Goal: Complete application form

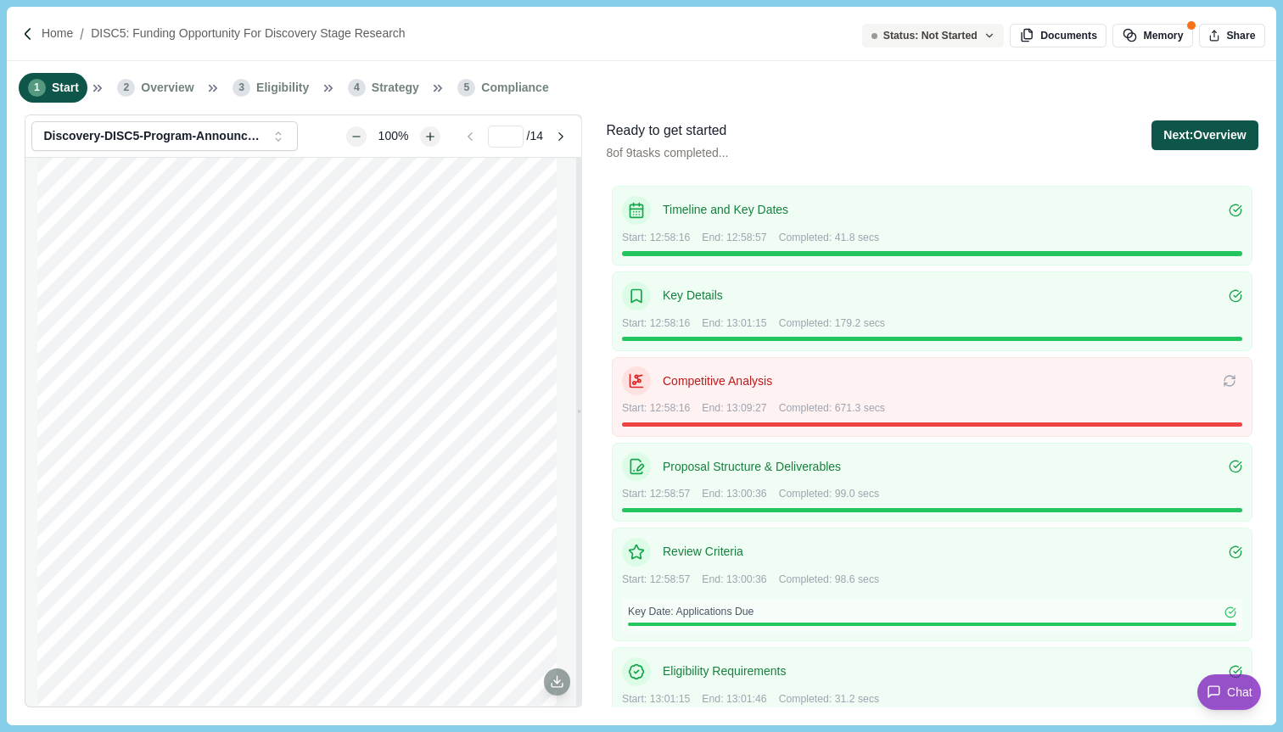
click at [1196, 125] on button "Next: Overview" at bounding box center [1204, 135] width 106 height 30
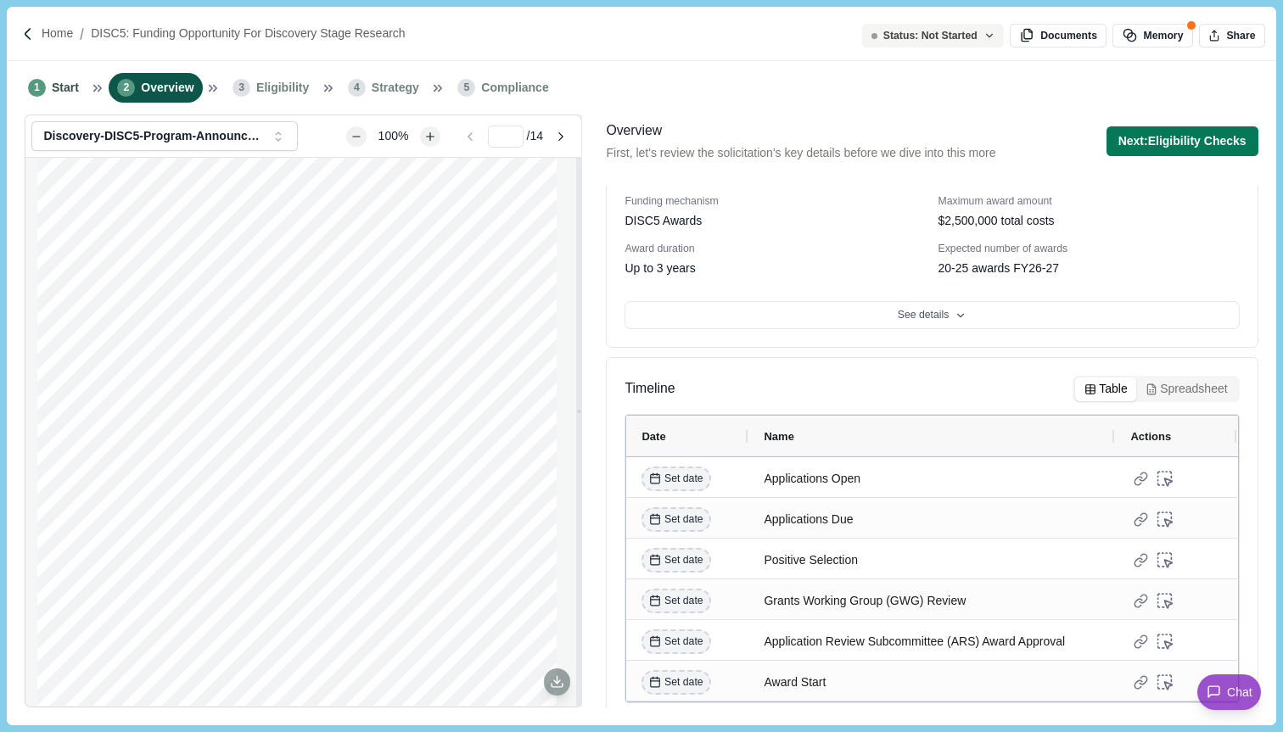
scroll to position [137, 0]
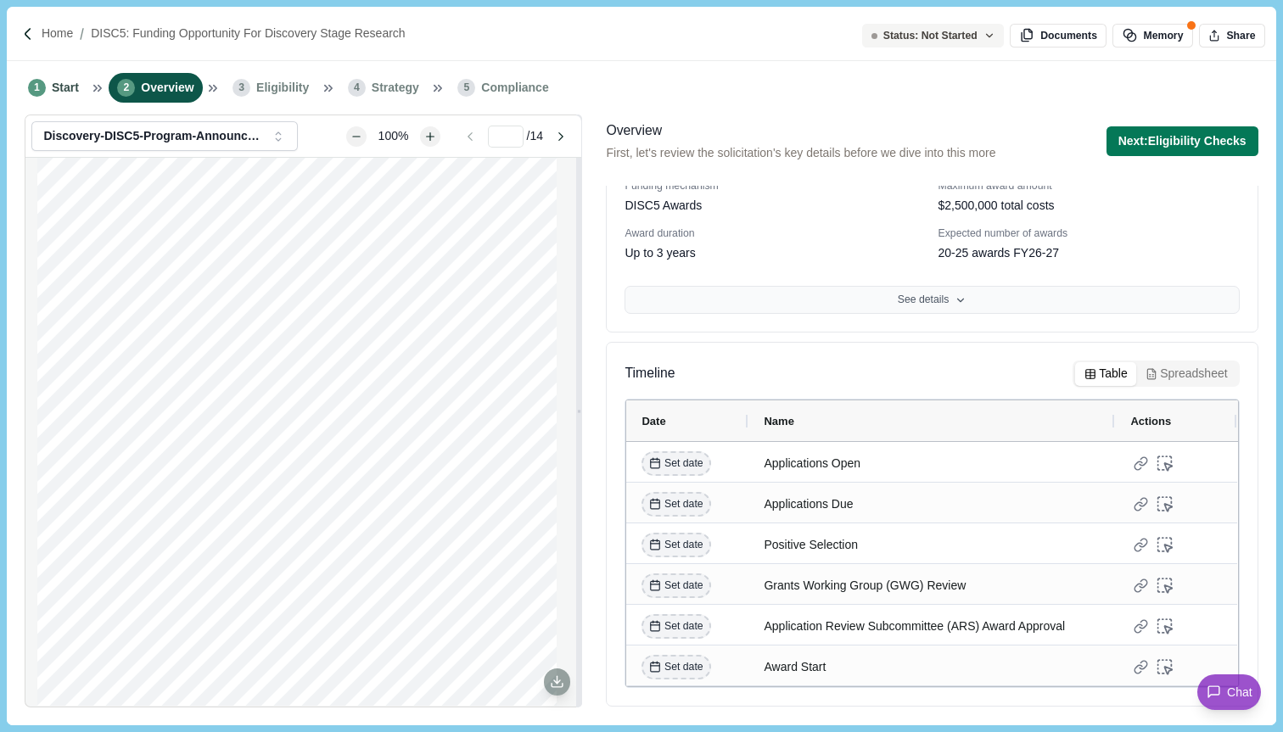
click at [828, 297] on button "See details" at bounding box center [931, 300] width 614 height 29
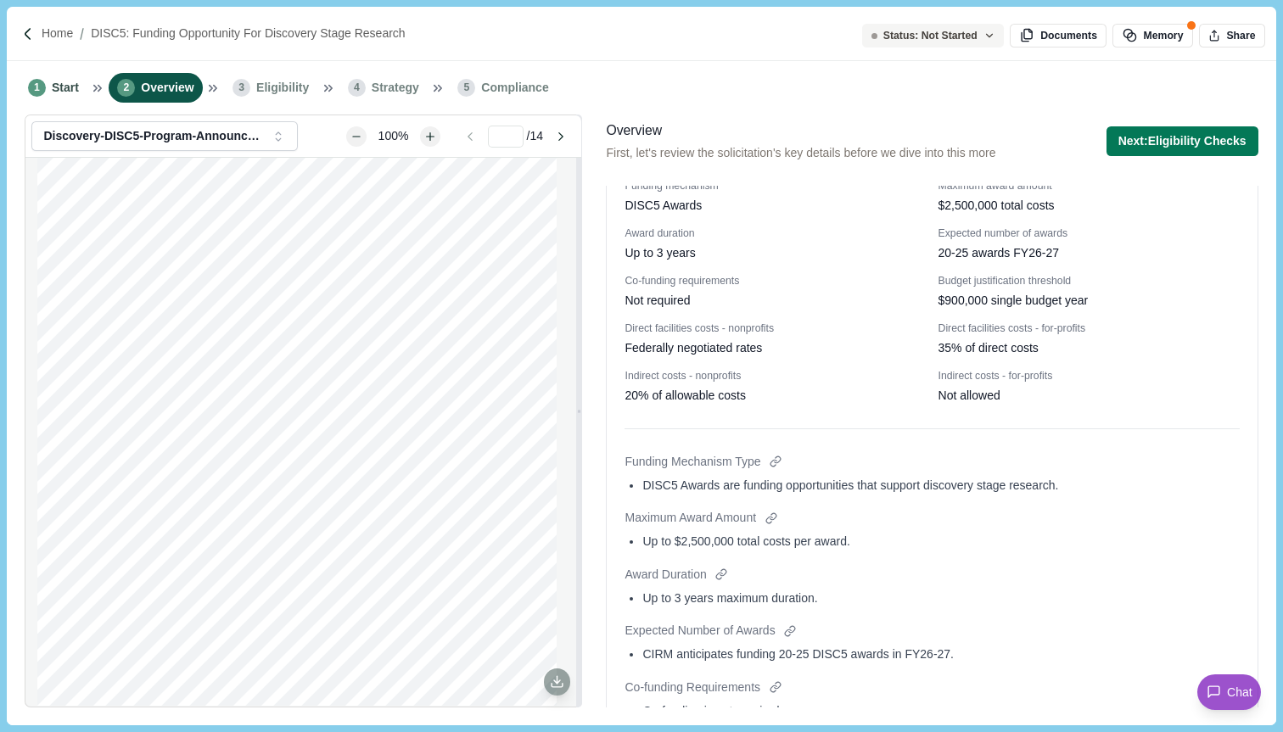
click at [808, 489] on div "DISC5 Awards are funding opportunities that support discovery stage research." at bounding box center [940, 486] width 596 height 18
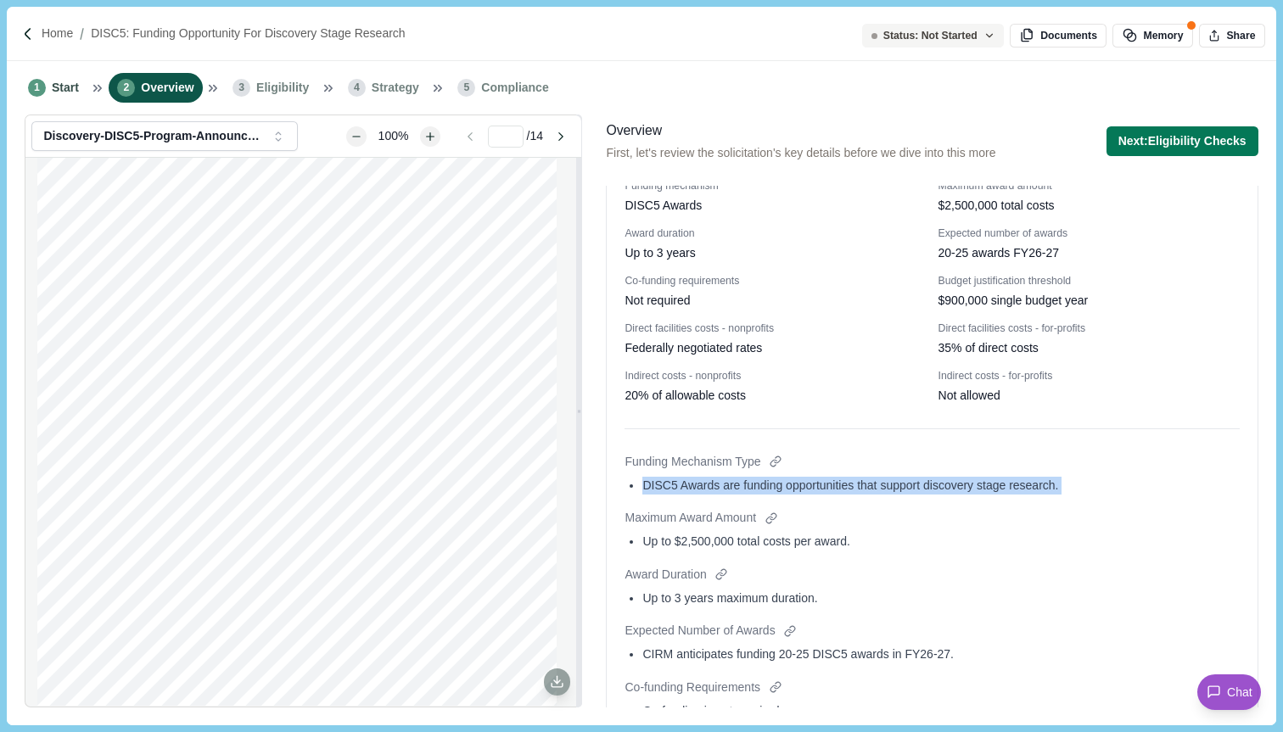
click at [808, 489] on div "DISC5 Awards are funding opportunities that support discovery stage research." at bounding box center [940, 486] width 596 height 18
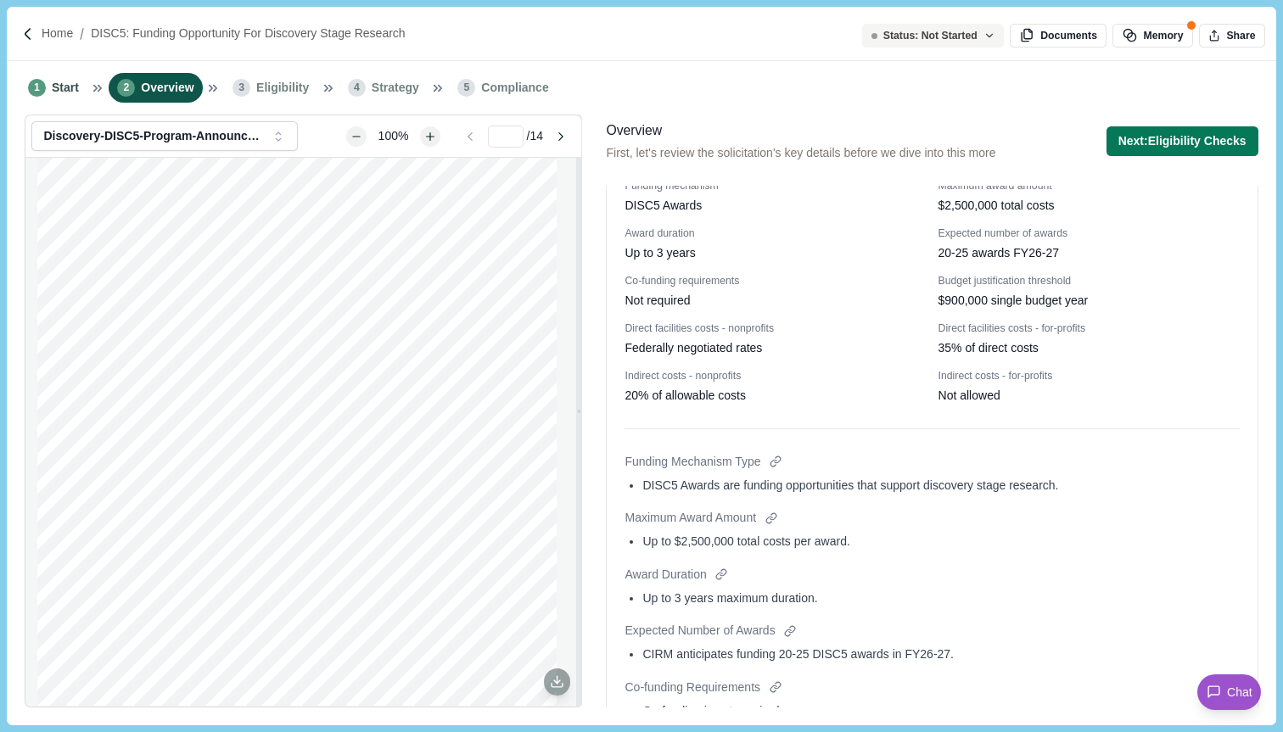
click at [861, 479] on div "DISC5 Awards are funding opportunities that support discovery stage research." at bounding box center [940, 486] width 596 height 18
click at [781, 459] on div at bounding box center [776, 462] width 18 height 18
type input "*"
click at [780, 515] on div at bounding box center [771, 518] width 18 height 18
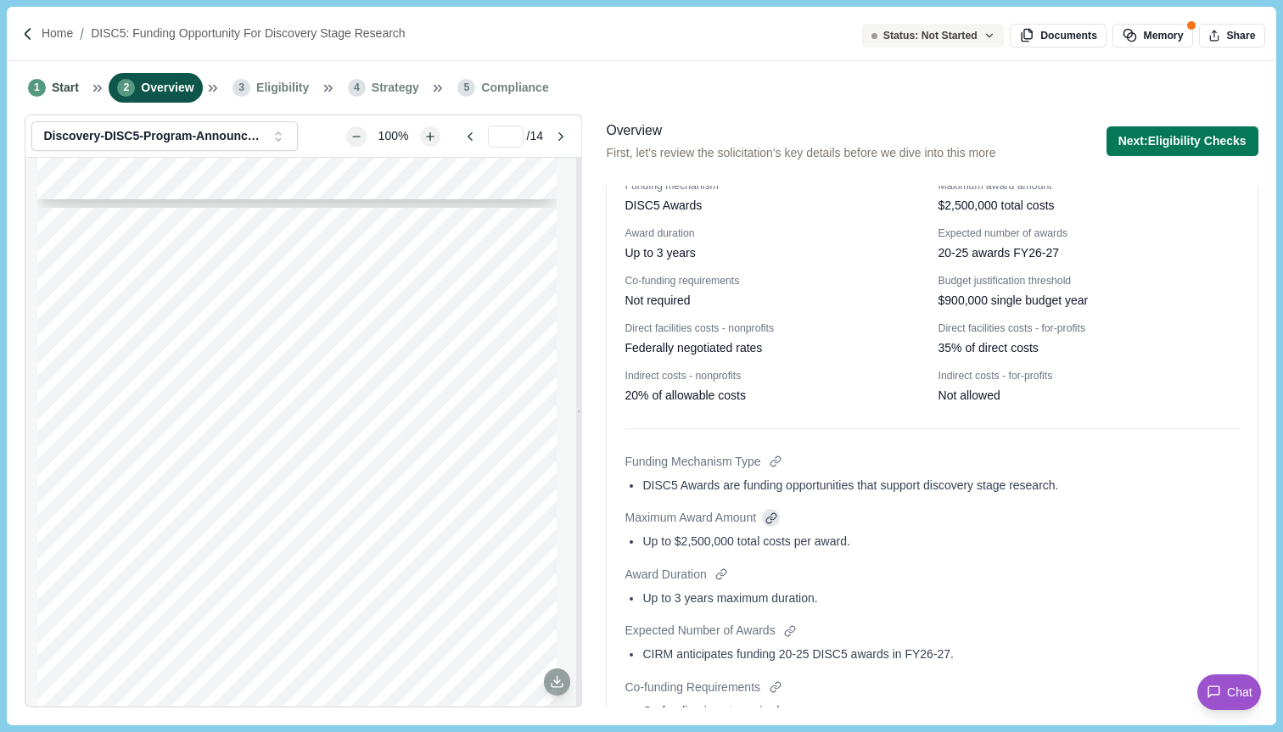
scroll to position [757, 0]
drag, startPoint x: 895, startPoint y: 541, endPoint x: 641, endPoint y: 528, distance: 254.0
click at [641, 528] on div "Maximum Award Amount Up to $2,500,000 total costs per award." at bounding box center [931, 531] width 614 height 45
click at [903, 540] on div "Up to $2,500,000 total costs per award." at bounding box center [940, 542] width 596 height 18
drag, startPoint x: 412, startPoint y: 266, endPoint x: 243, endPoint y: 271, distance: 168.9
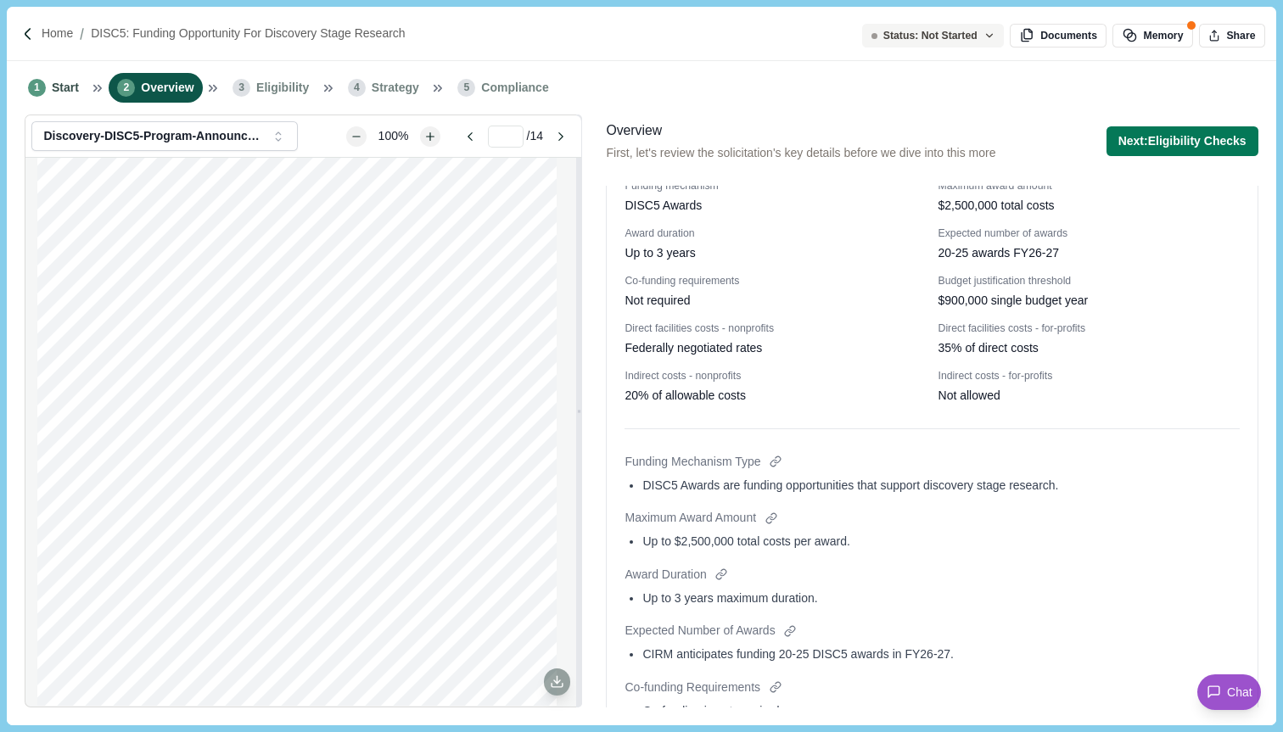
click at [243, 271] on div "DISC5 Awards: Funding Opportunity for Discovery Stage Research Summary O VERVIE…" at bounding box center [296, 417] width 519 height 672
click at [275, 266] on div "DISC5 Awards: Funding Opportunity for Discovery Stage Research Summary O VERVIE…" at bounding box center [296, 417] width 519 height 672
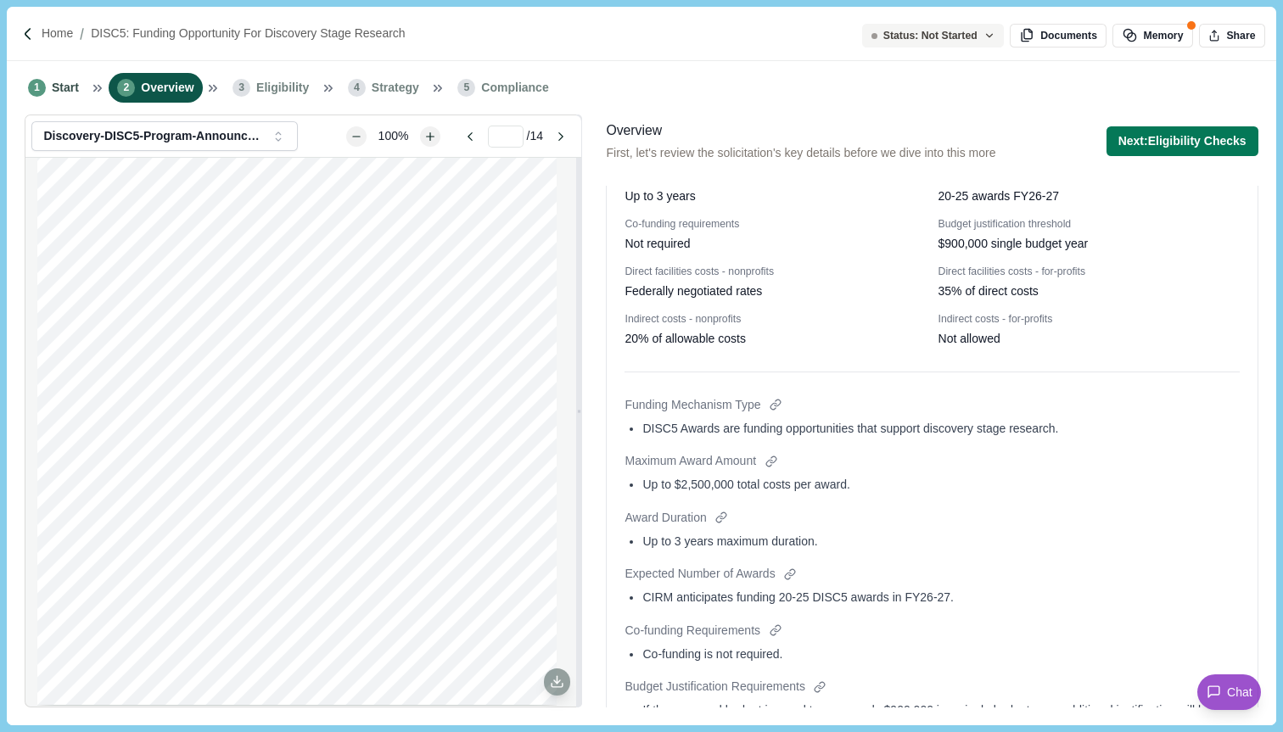
scroll to position [198, 0]
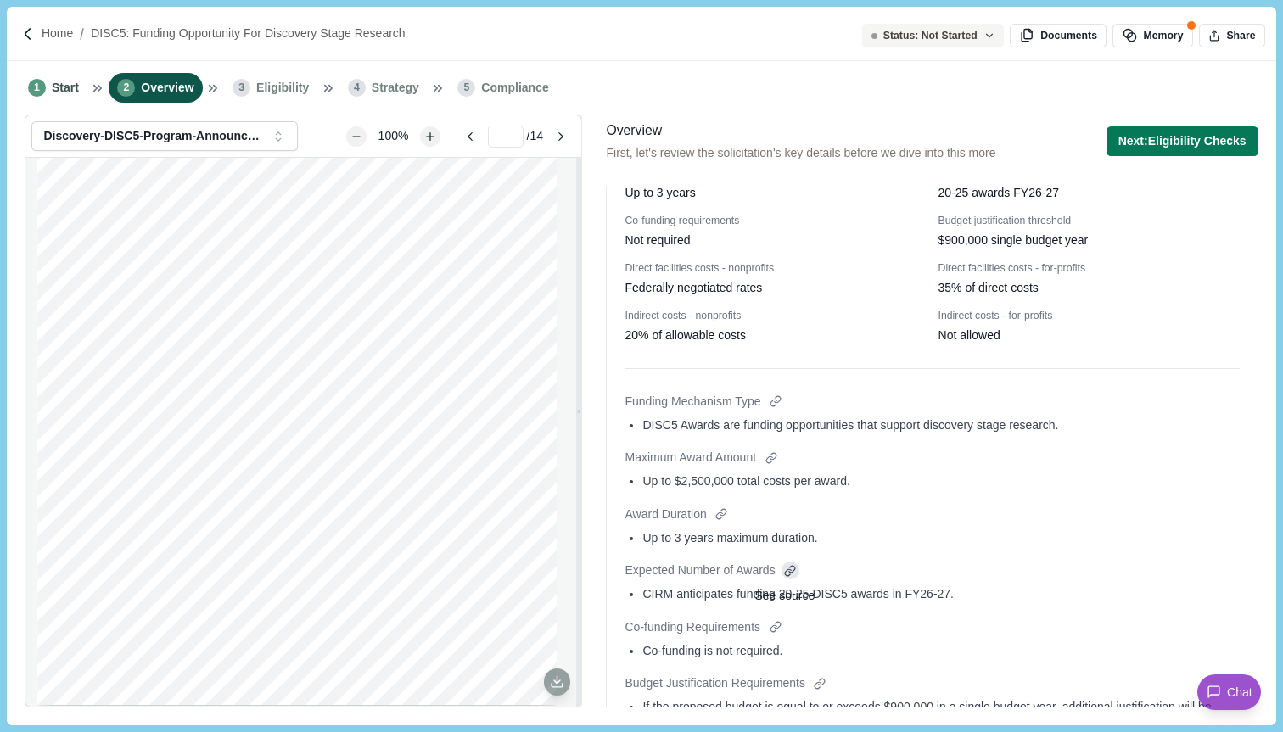
click at [798, 569] on div at bounding box center [790, 571] width 18 height 18
type input "*"
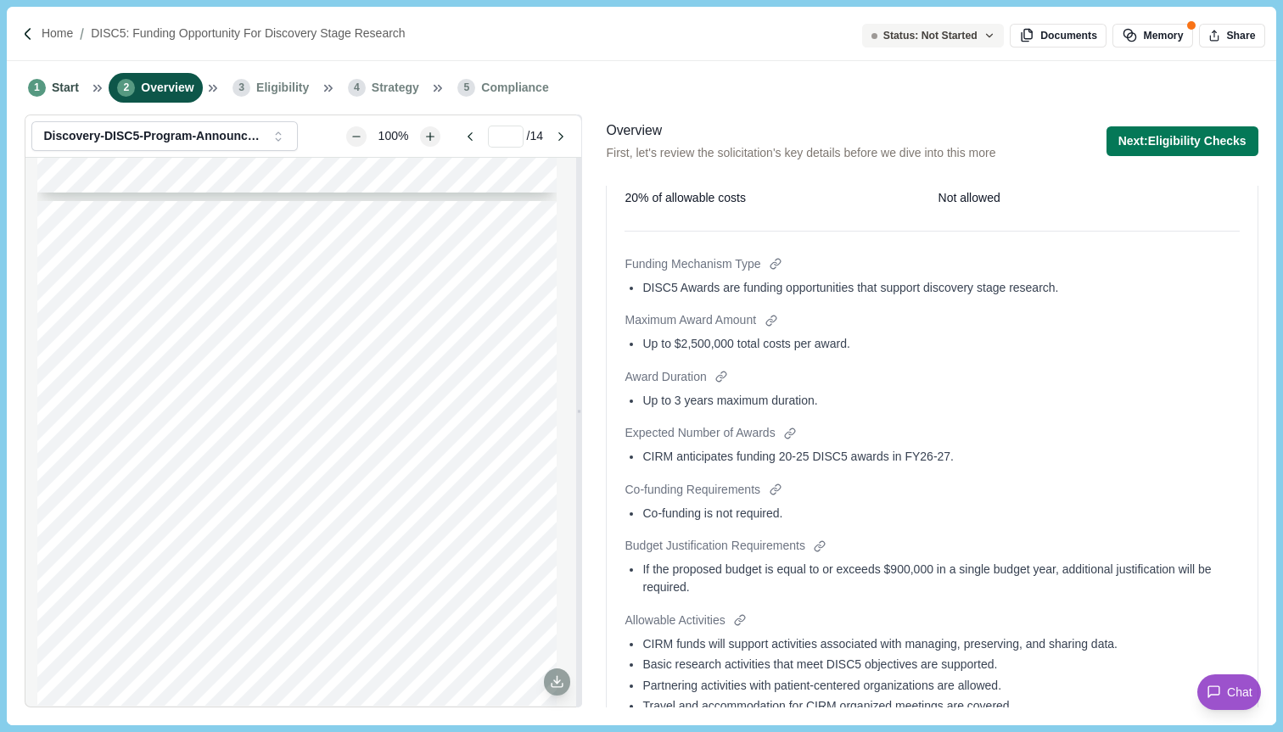
scroll to position [343, 0]
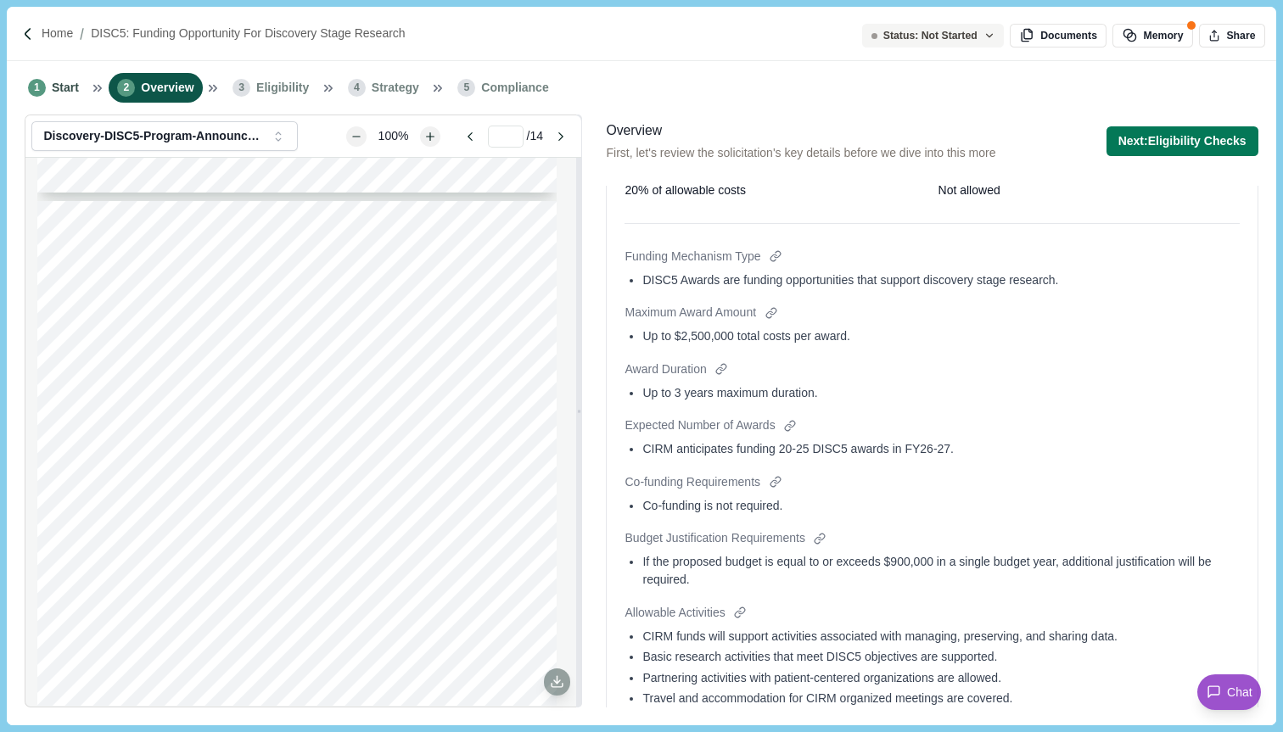
click at [819, 570] on div "If the proposed budget is equal to or exceeds $900,000 in a single budget year,…" at bounding box center [940, 571] width 596 height 36
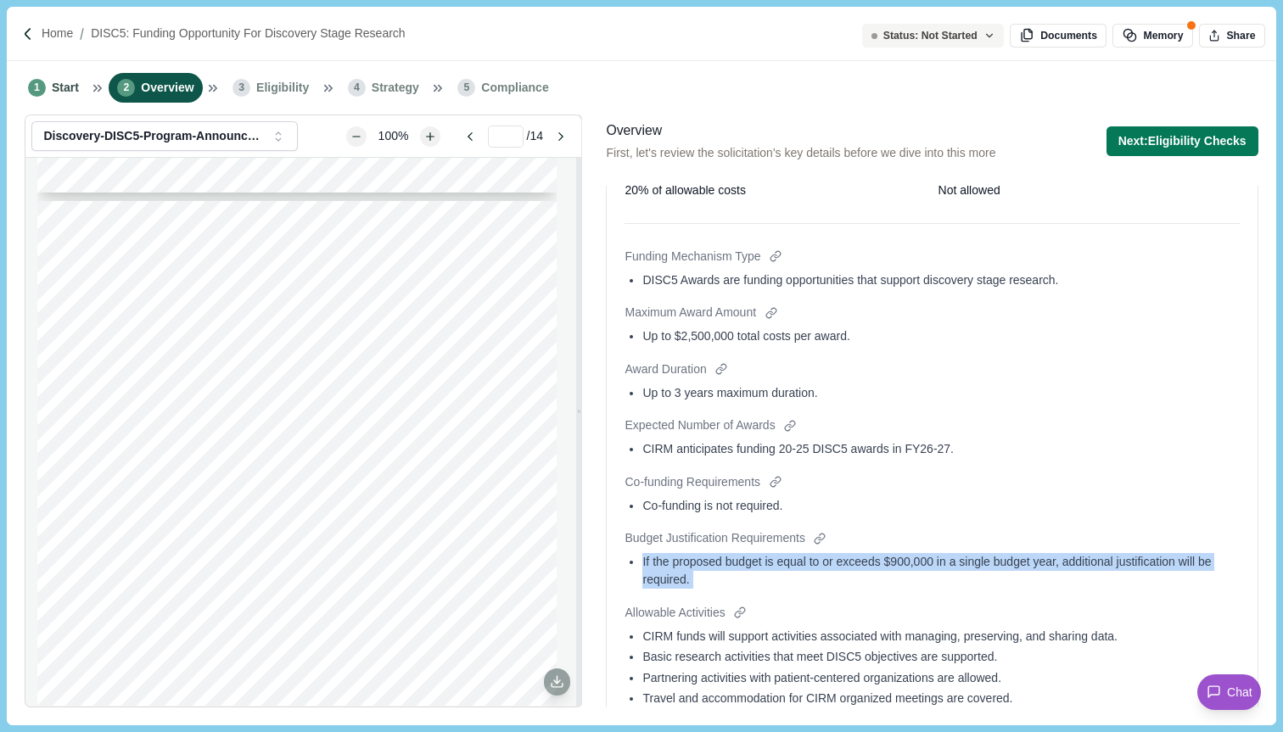
click at [819, 570] on div "If the proposed budget is equal to or exceeds $900,000 in a single budget year,…" at bounding box center [940, 571] width 596 height 36
click at [834, 582] on div "If the proposed budget is equal to or exceeds $900,000 in a single budget year,…" at bounding box center [940, 571] width 596 height 36
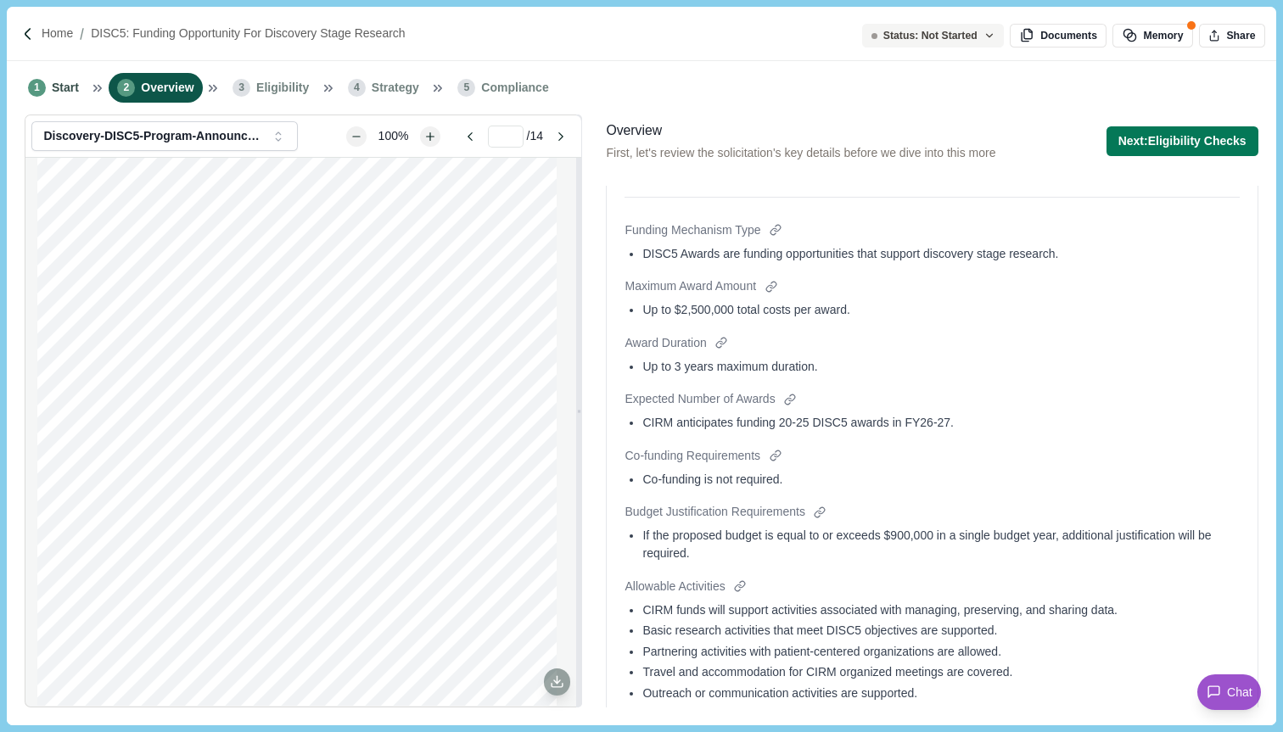
scroll to position [372, 0]
click at [781, 450] on div at bounding box center [775, 454] width 18 height 18
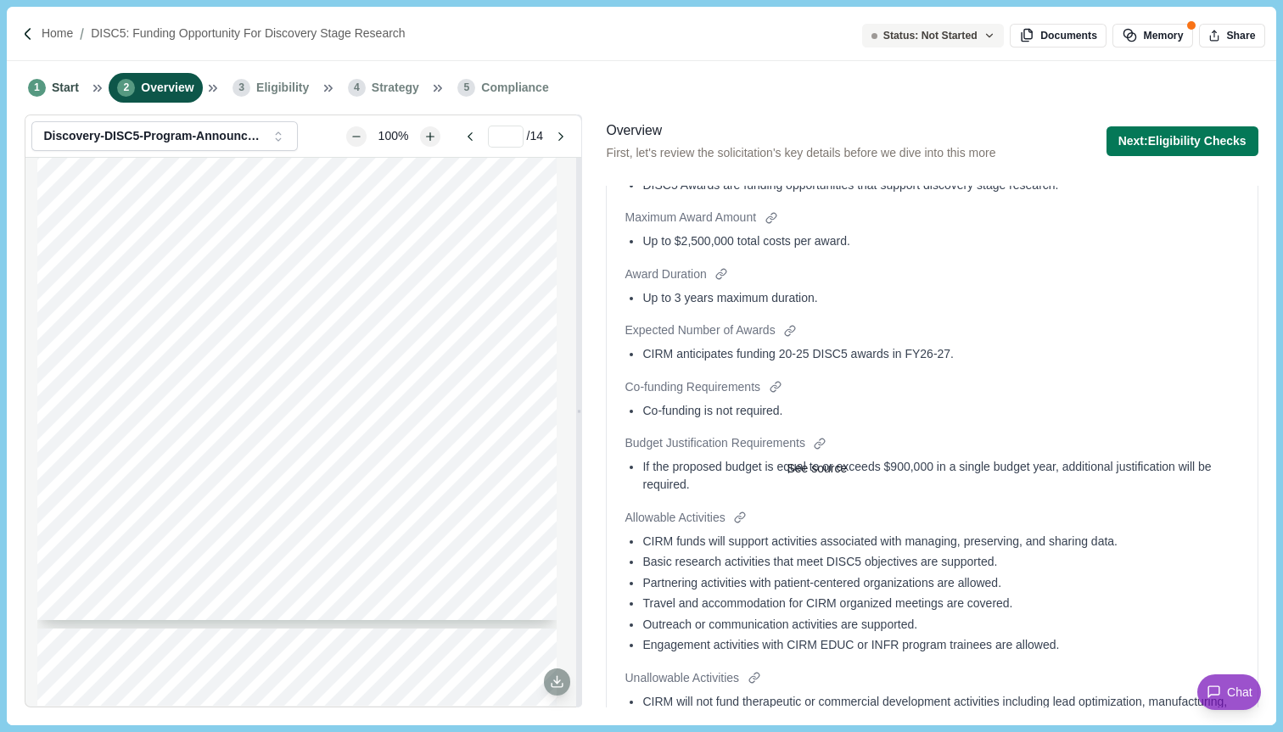
scroll to position [439, 0]
click at [740, 517] on div at bounding box center [740, 516] width 18 height 18
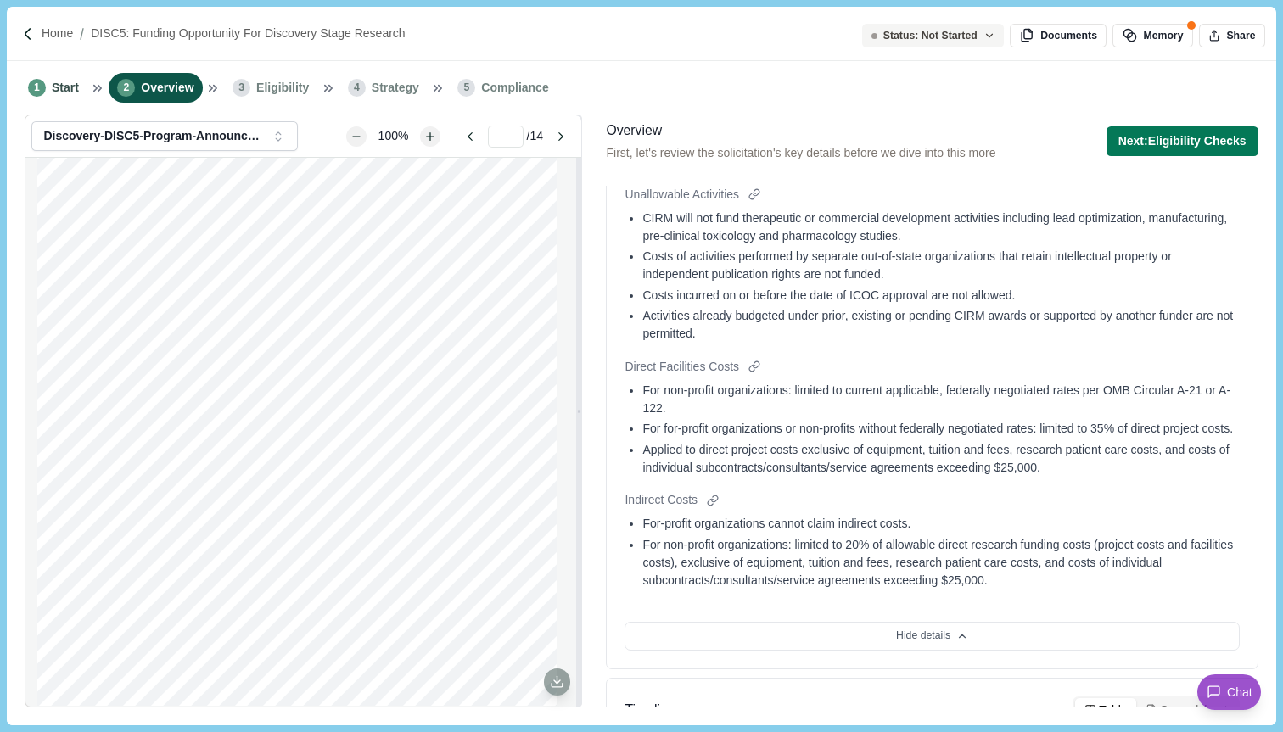
scroll to position [994, 0]
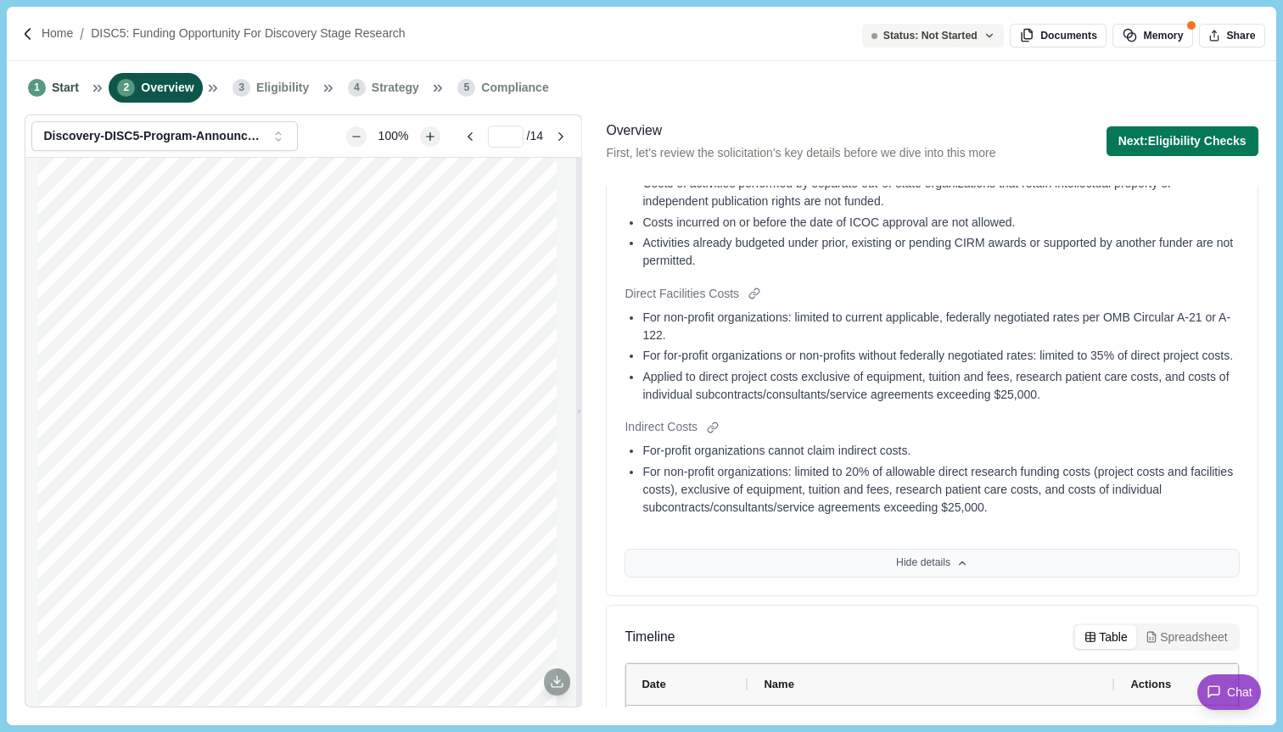
click at [938, 571] on button "Hide details" at bounding box center [931, 563] width 614 height 29
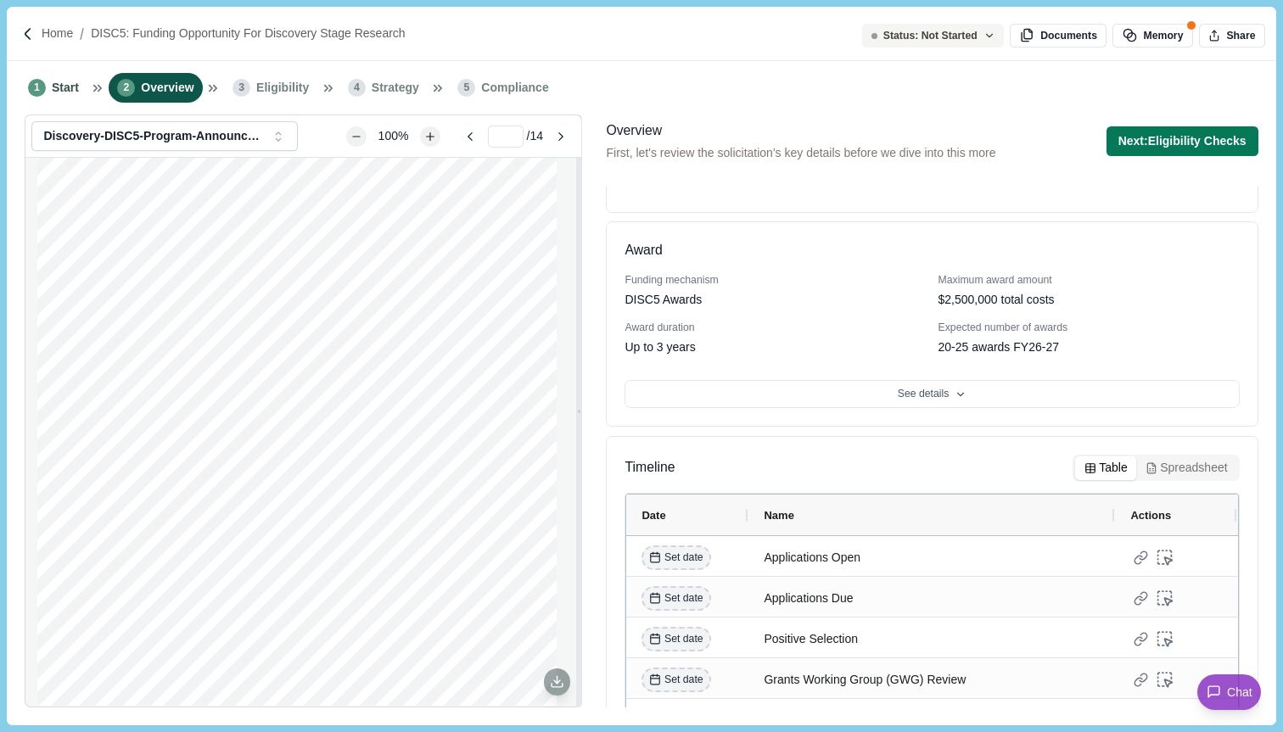
scroll to position [0, 0]
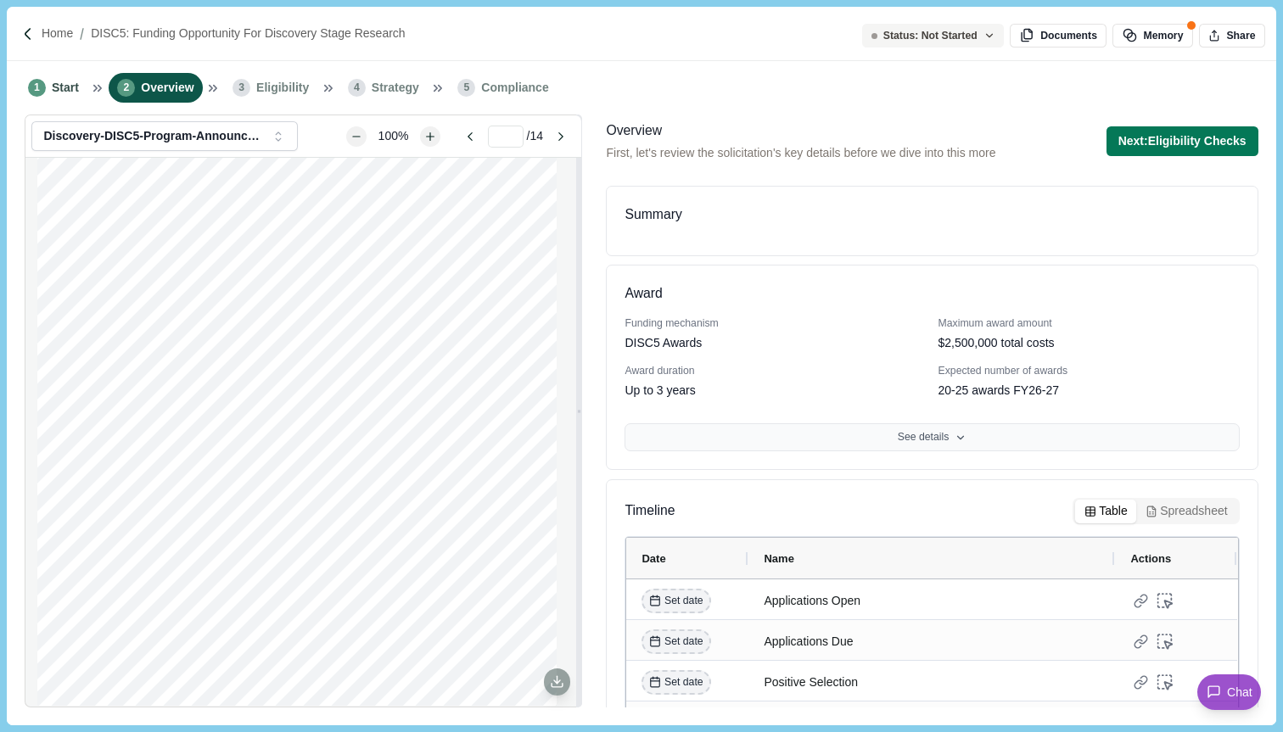
click at [928, 434] on button "See details" at bounding box center [931, 437] width 614 height 29
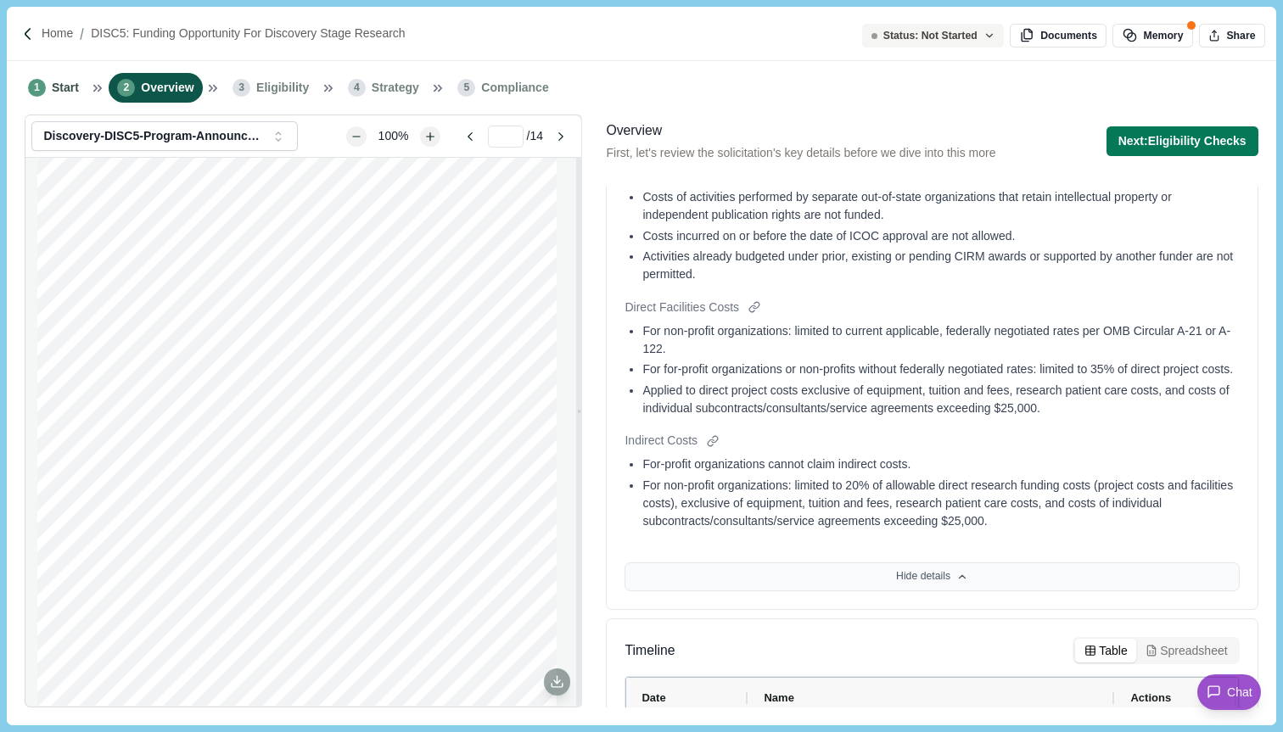
scroll to position [987, 0]
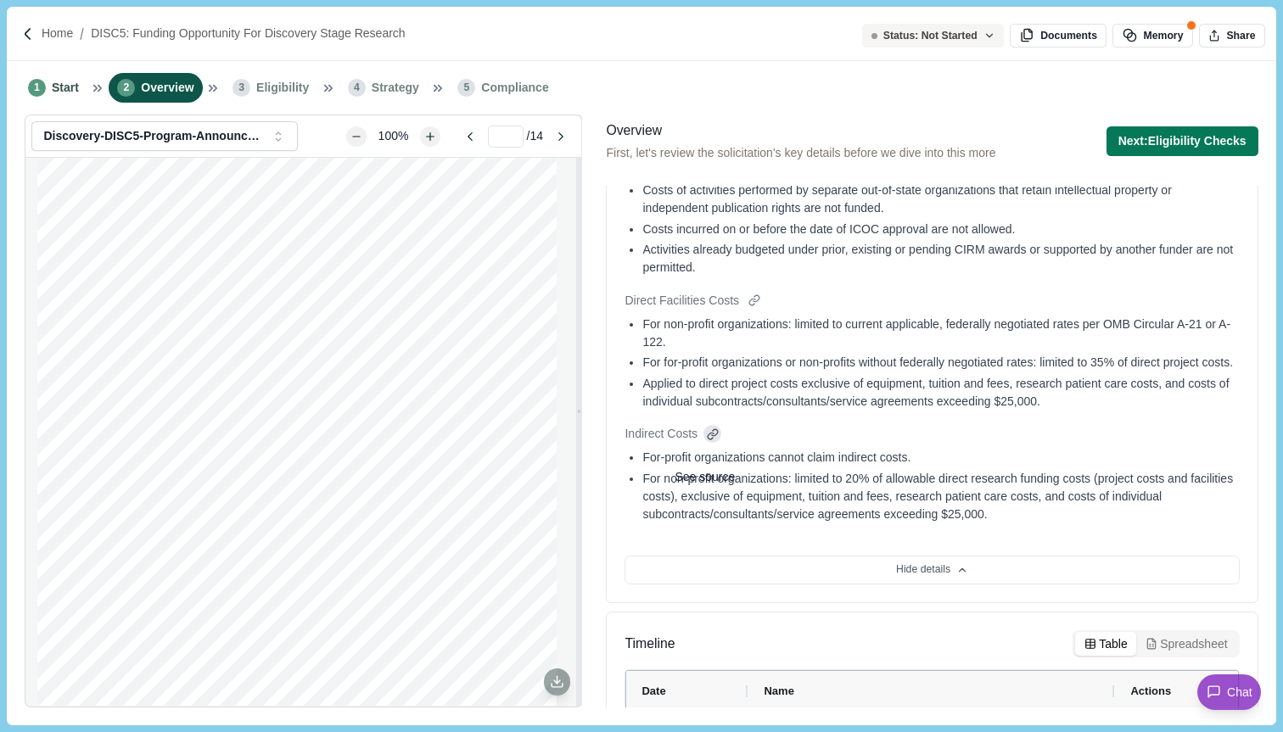
click at [708, 443] on div at bounding box center [712, 434] width 18 height 18
type input "**"
click at [703, 425] on button at bounding box center [712, 434] width 18 height 18
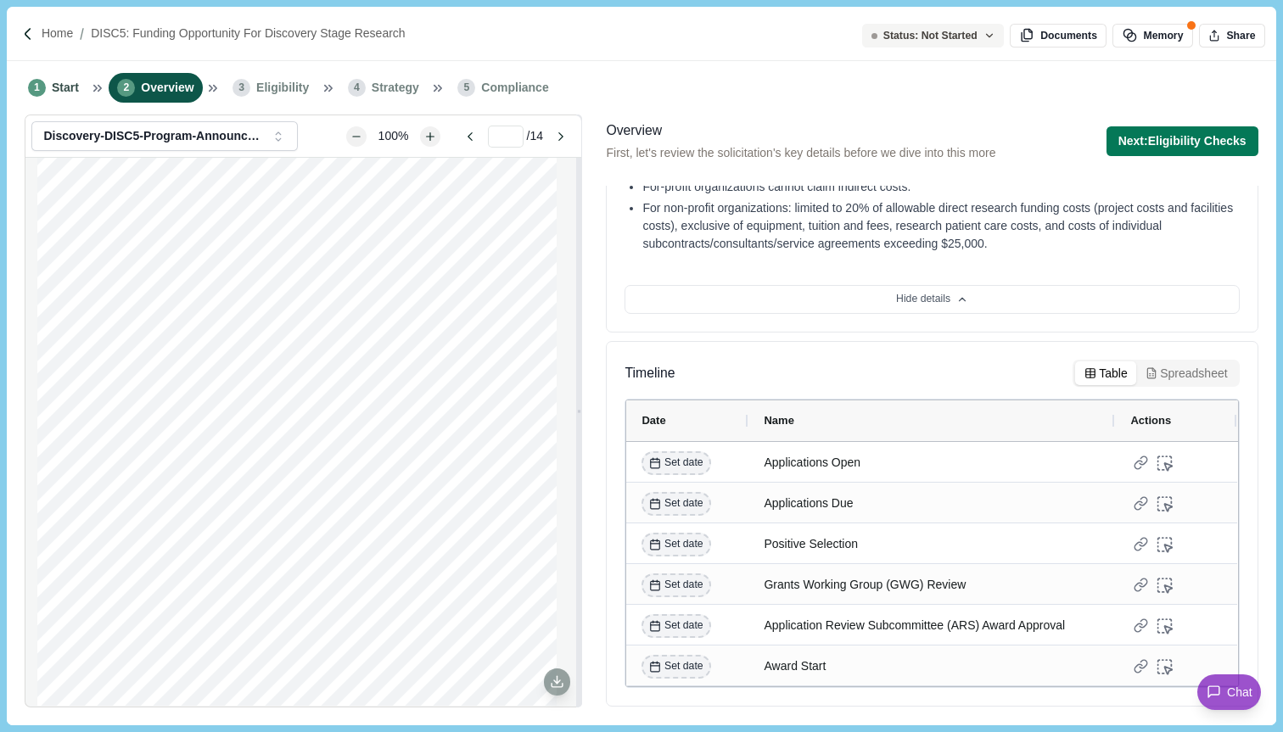
scroll to position [1261, 0]
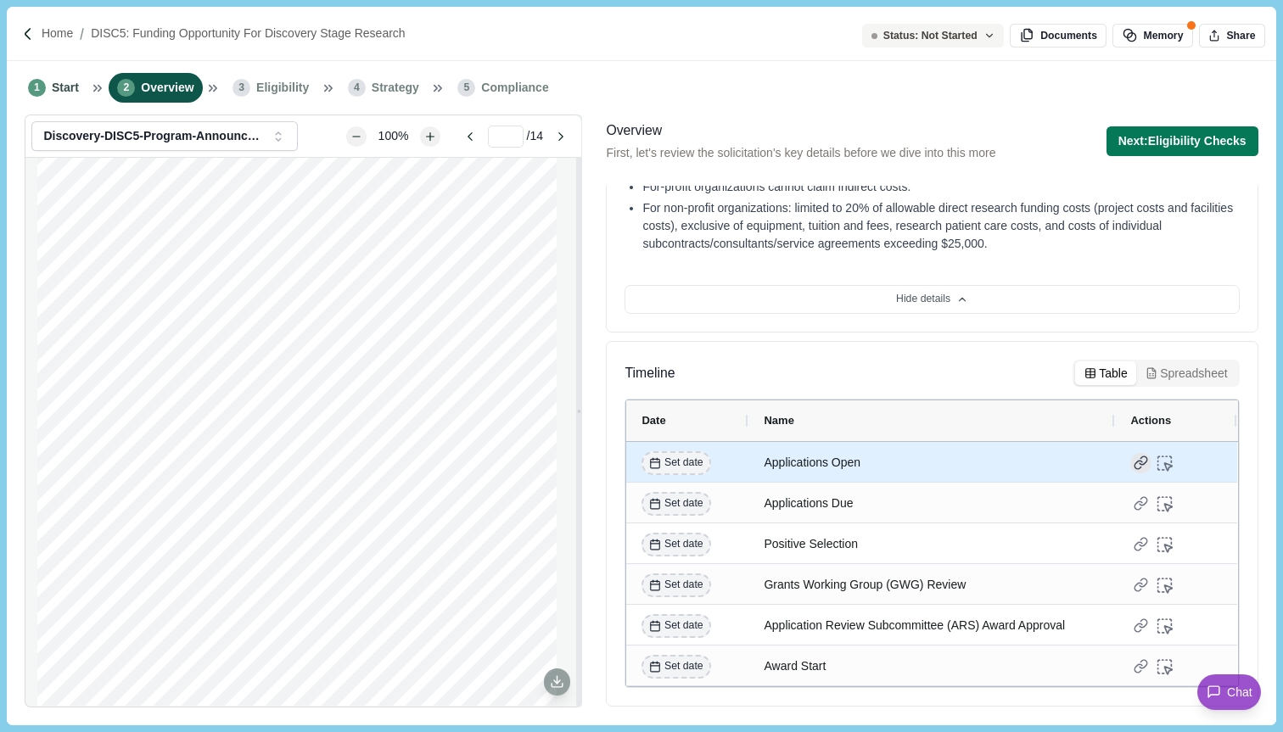
click at [1143, 474] on div at bounding box center [1140, 463] width 21 height 21
type input "*"
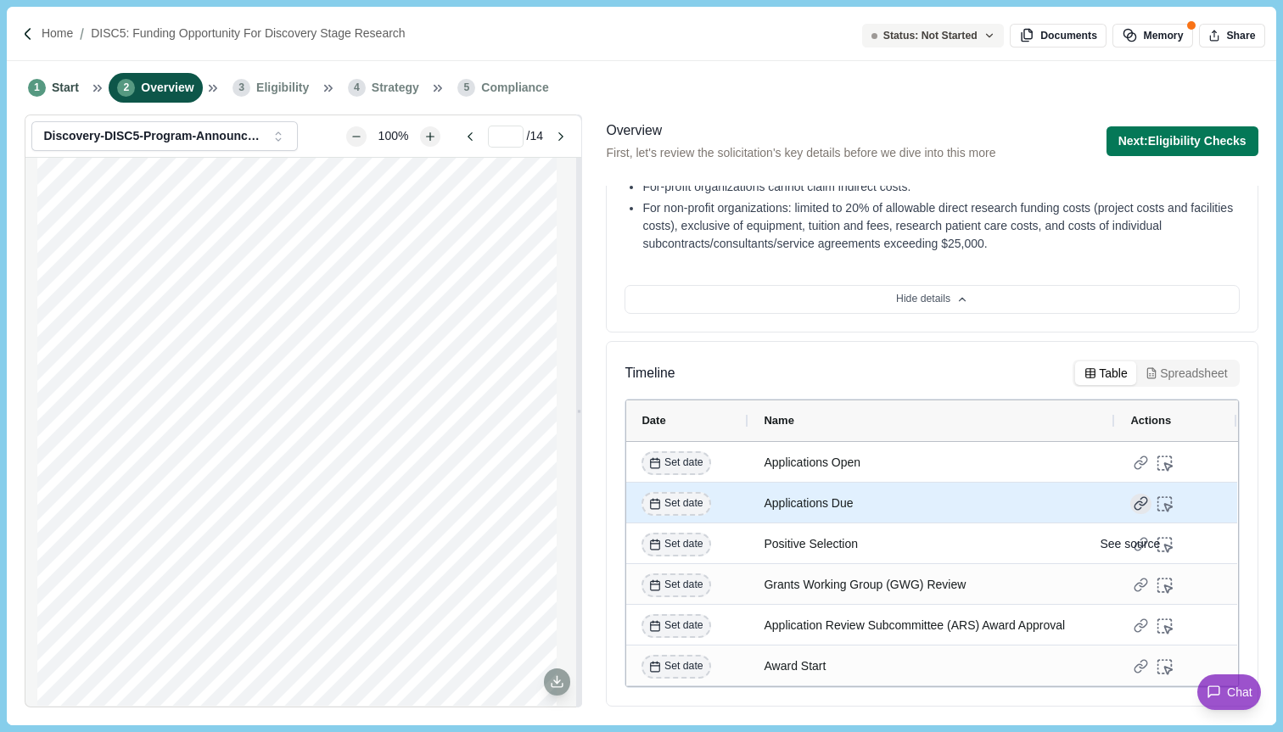
click at [1142, 515] on div at bounding box center [1140, 504] width 21 height 21
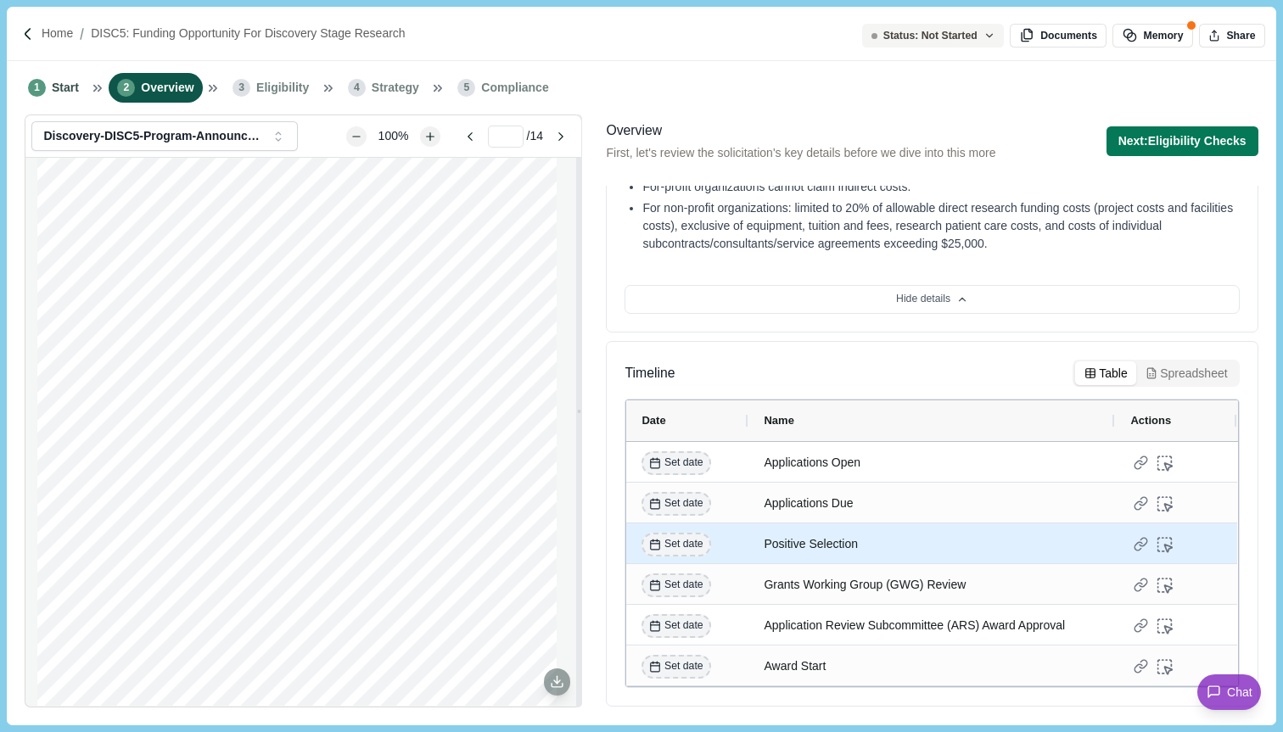
click at [1142, 540] on div at bounding box center [1176, 544] width 92 height 41
click at [1138, 556] on div at bounding box center [1140, 544] width 21 height 21
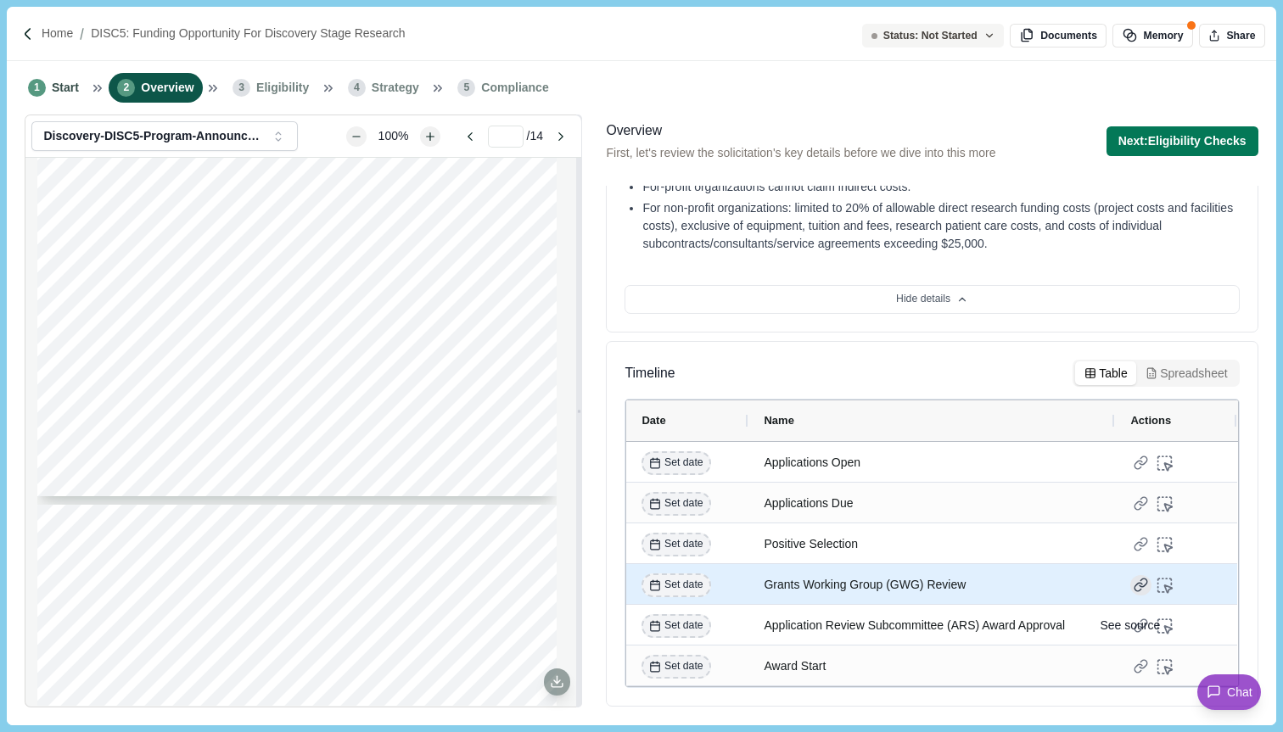
click at [1142, 596] on div at bounding box center [1140, 585] width 21 height 21
type input "**"
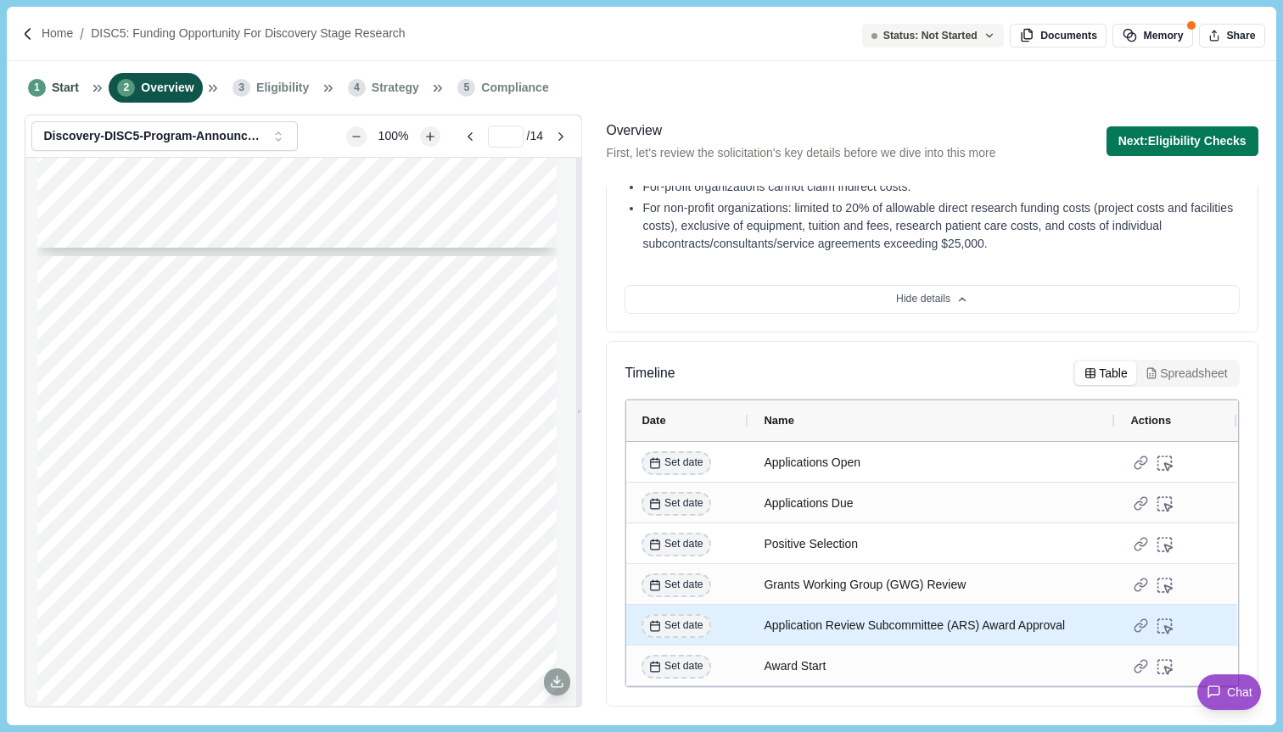
click at [1139, 627] on div at bounding box center [1176, 626] width 92 height 41
click at [1139, 637] on div at bounding box center [1140, 626] width 21 height 21
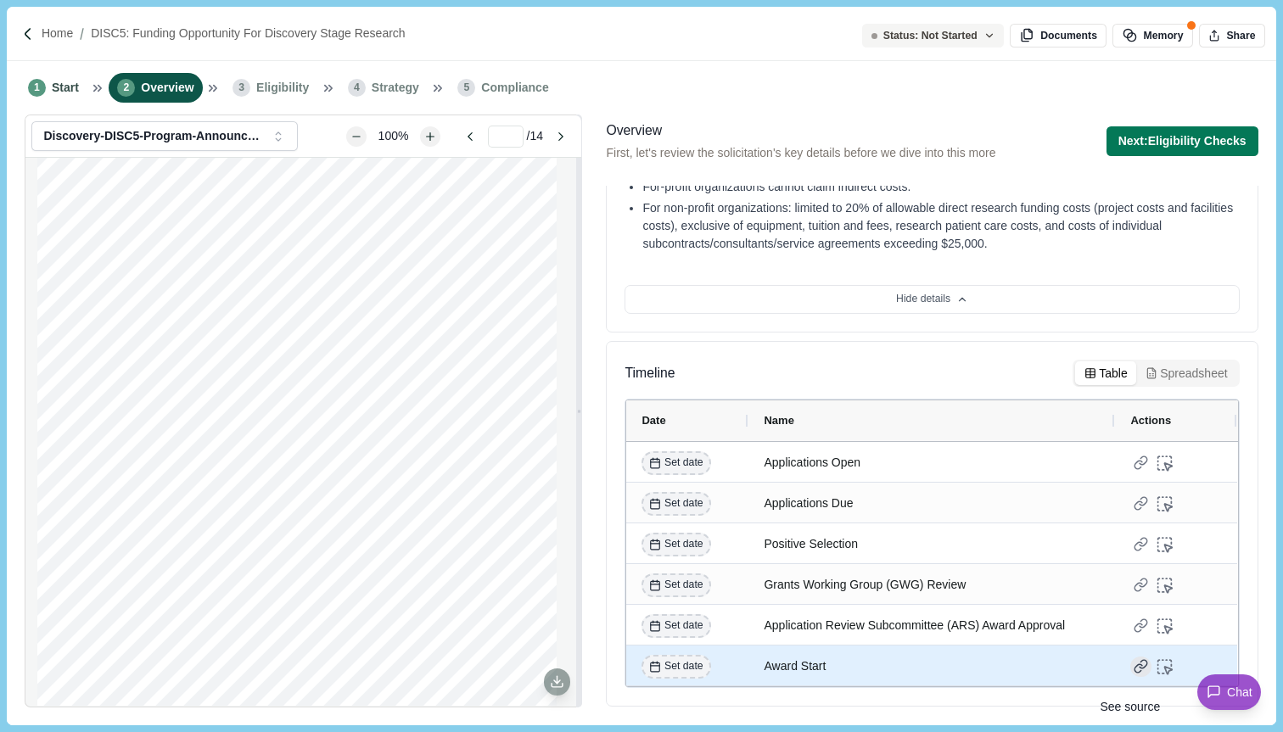
click at [1138, 678] on div at bounding box center [1140, 667] width 21 height 21
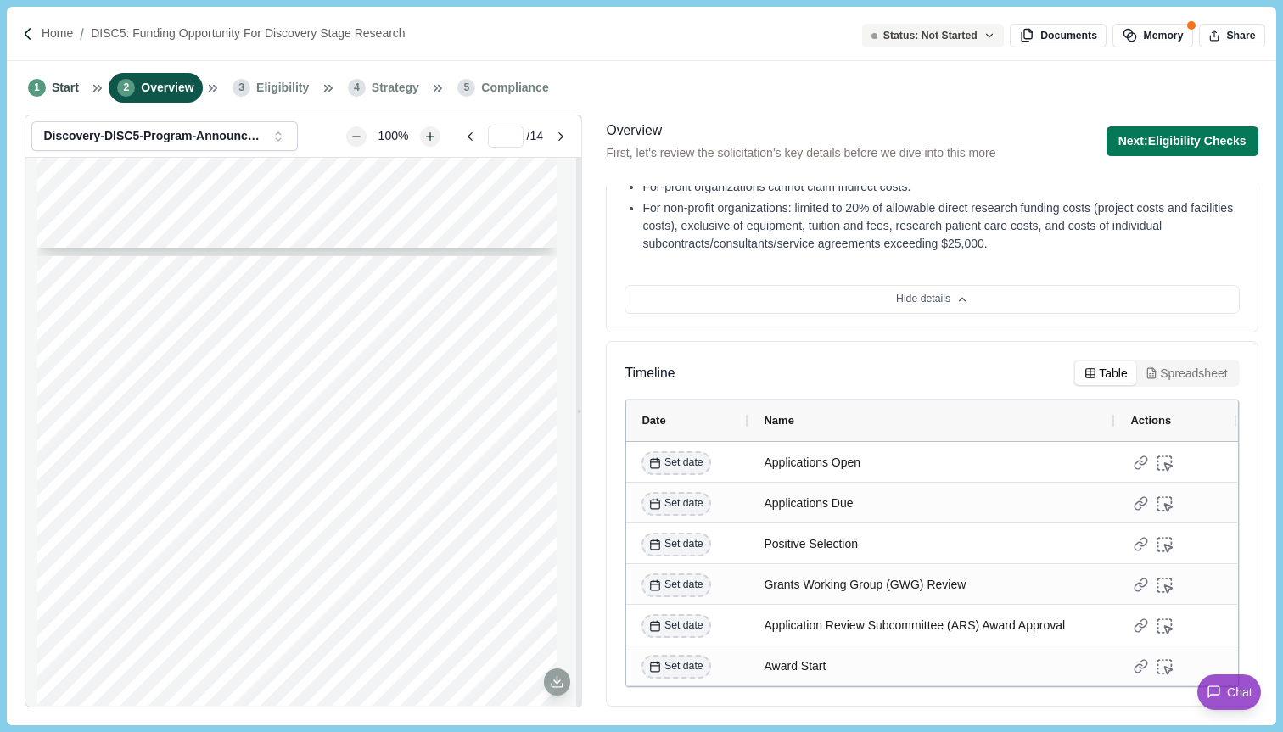
scroll to position [1357, 0]
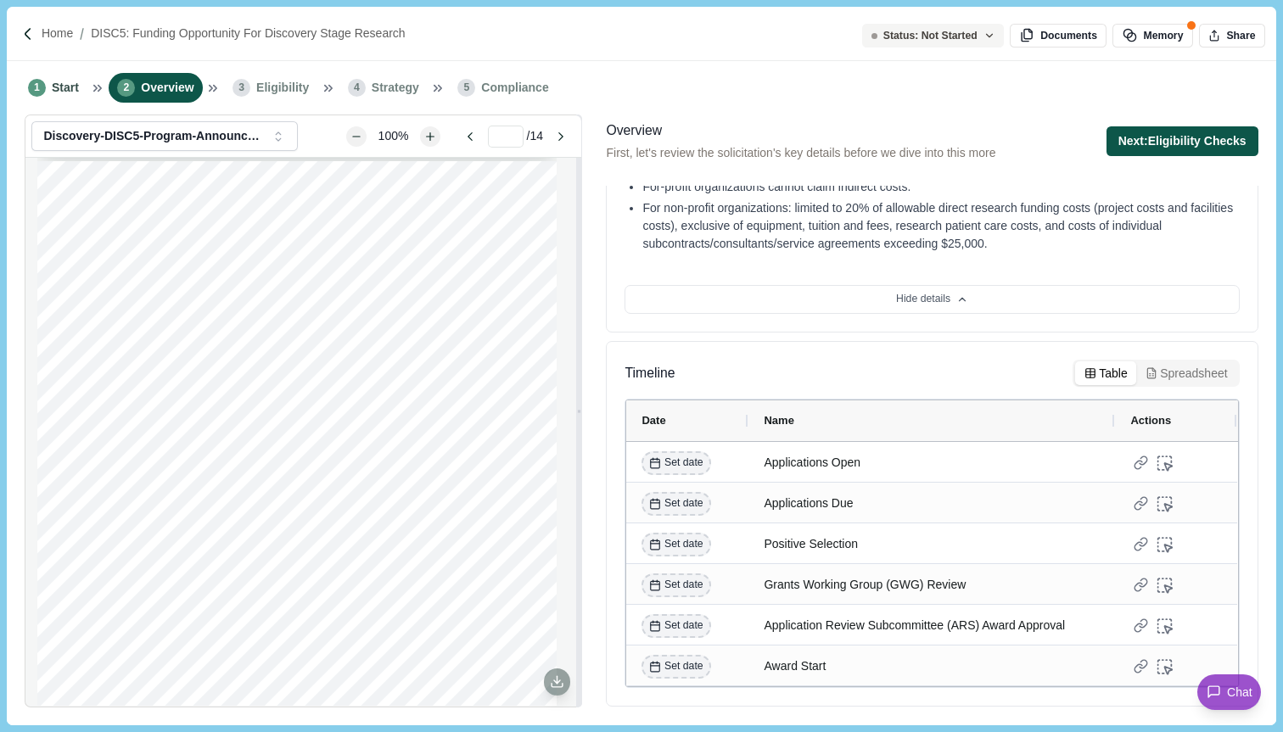
click at [1193, 137] on button "Next: Eligibility Checks" at bounding box center [1182, 141] width 152 height 30
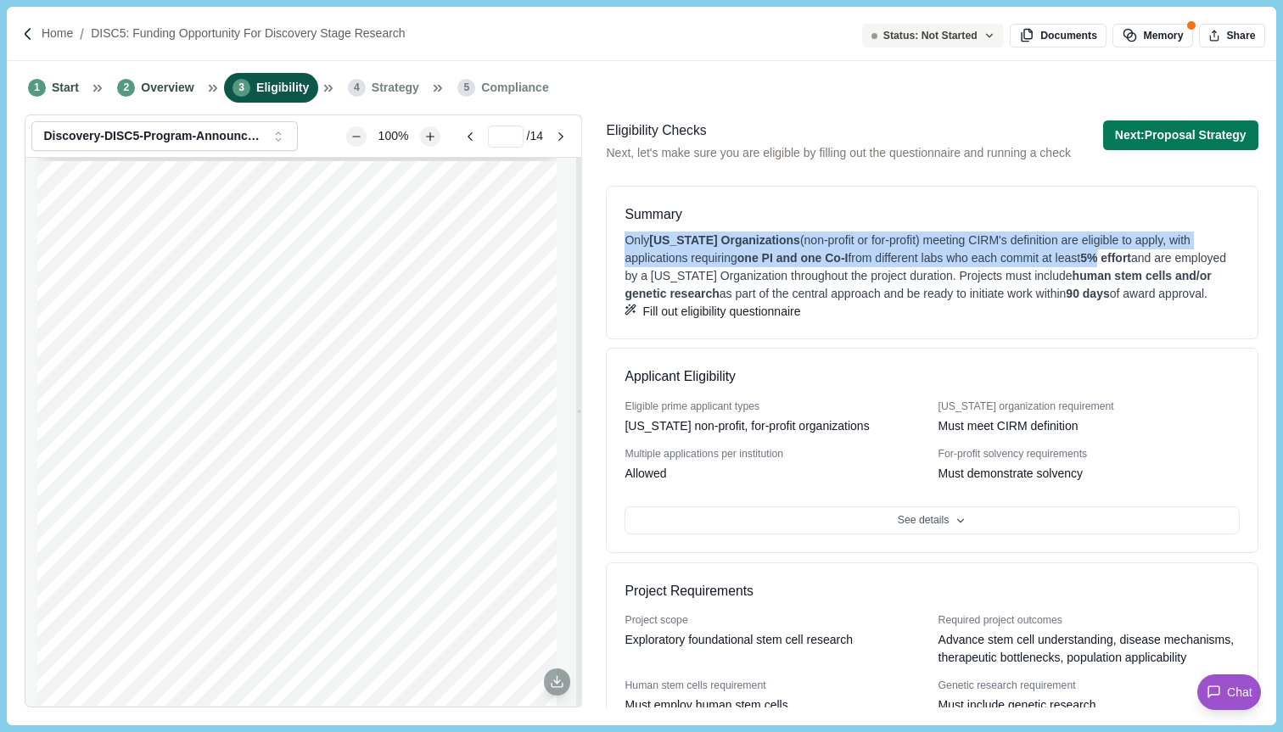
drag, startPoint x: 624, startPoint y: 238, endPoint x: 1122, endPoint y: 265, distance: 499.6
click at [1122, 265] on div "Summary Only [US_STATE] Organizations (non-profit or for-profit) meeting CIRM's…" at bounding box center [932, 263] width 652 height 154
click at [1122, 265] on div "Only [US_STATE] Organizations (non-profit or for-profit) meeting CIRM's definit…" at bounding box center [931, 267] width 614 height 71
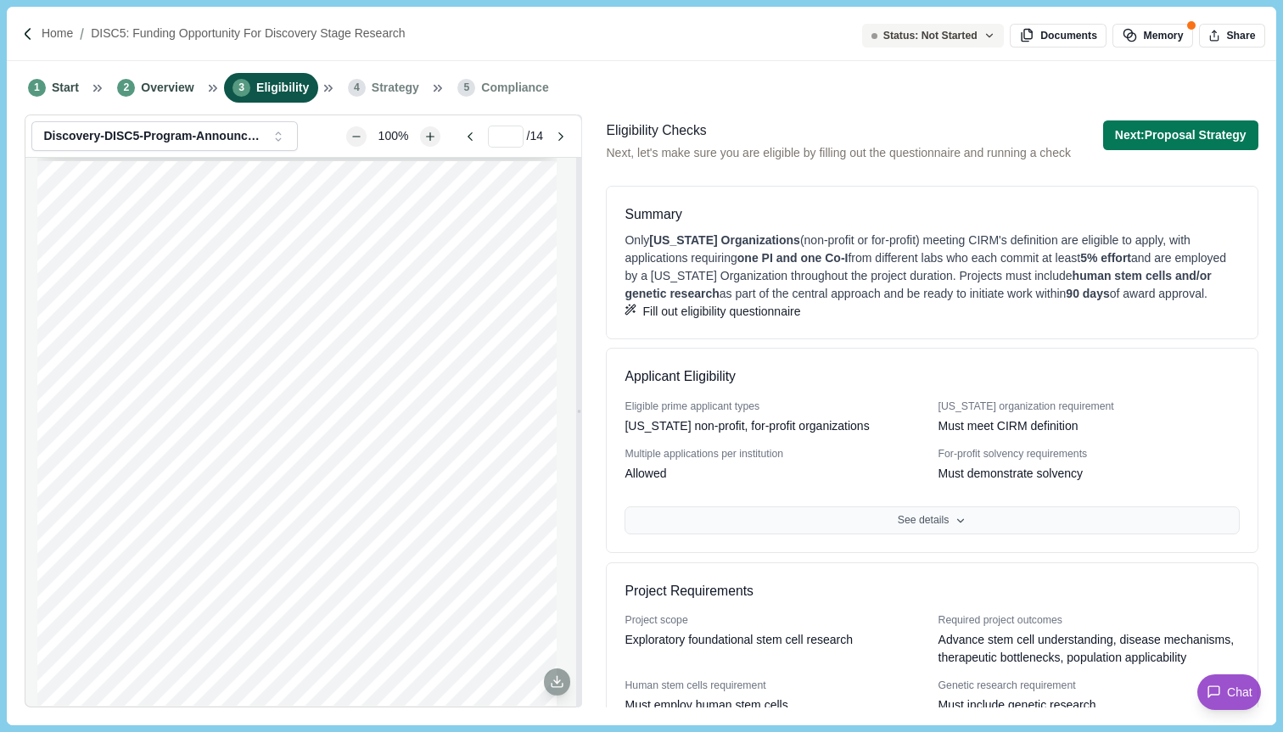
click at [1038, 535] on button "See details" at bounding box center [931, 520] width 614 height 29
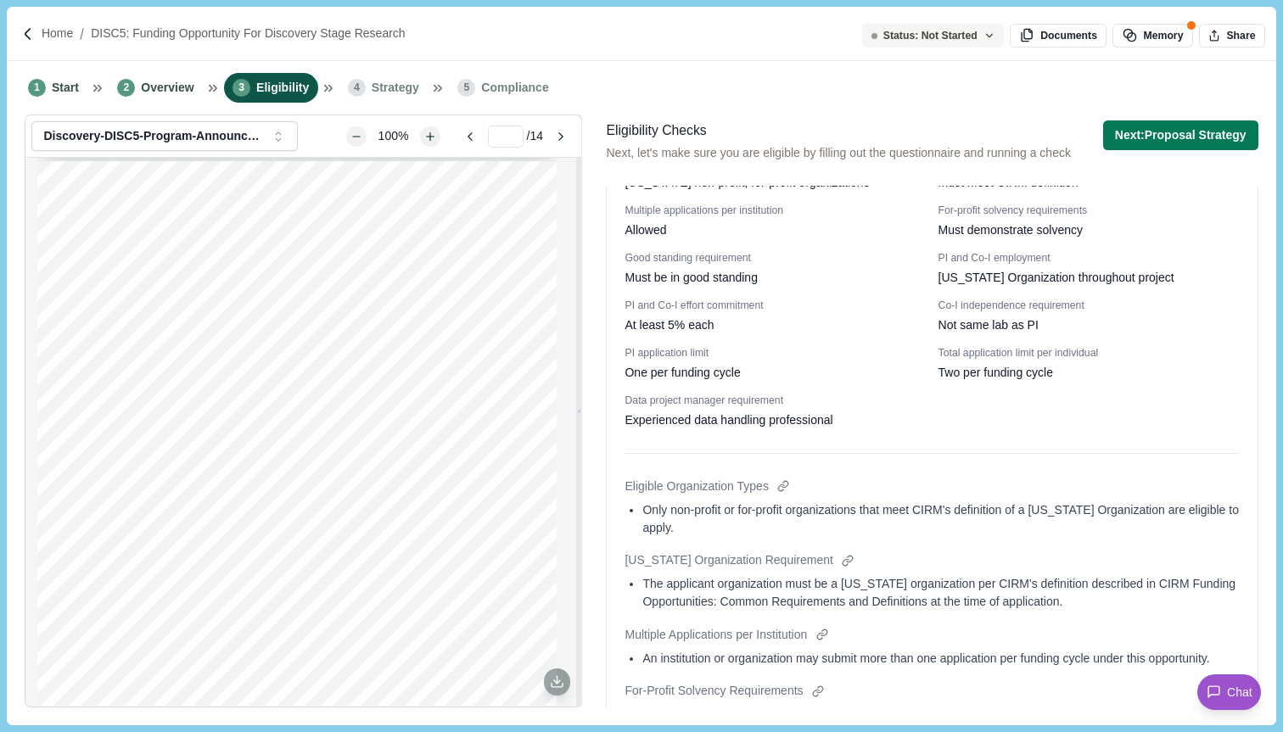
scroll to position [244, 0]
click at [839, 568] on div at bounding box center [848, 560] width 18 height 18
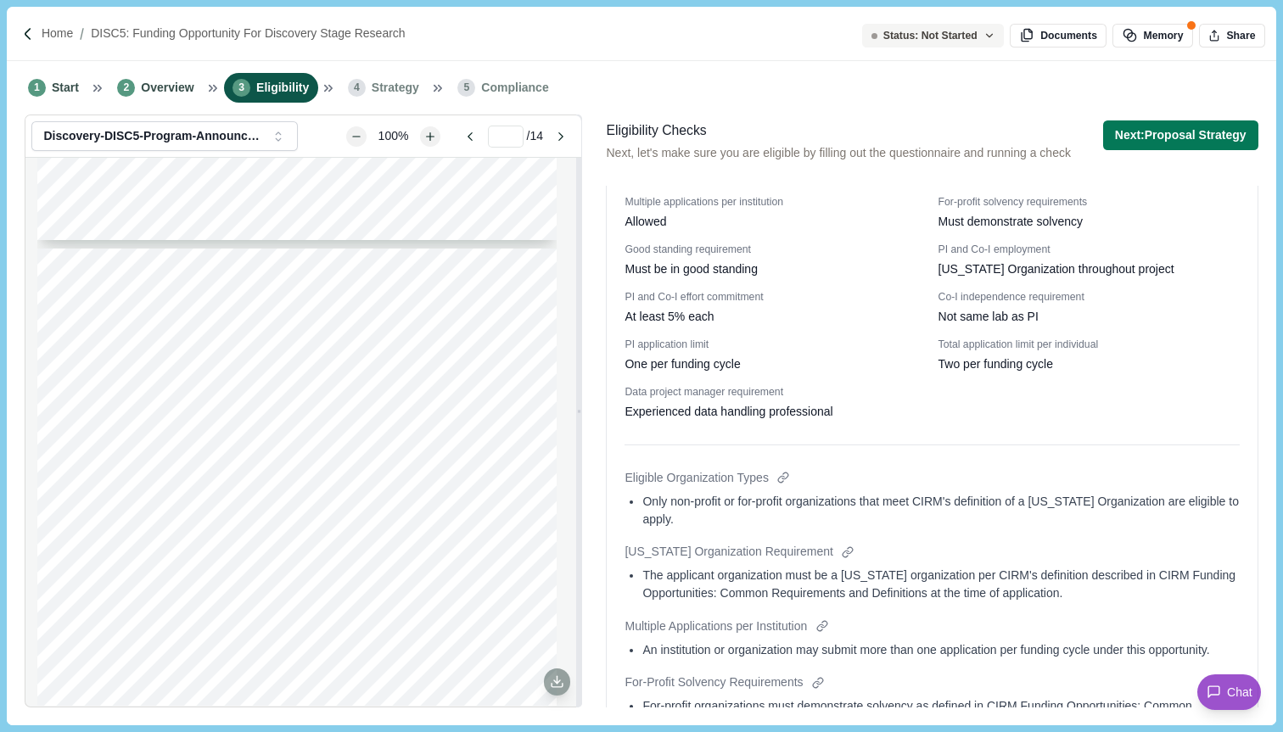
scroll to position [260, 0]
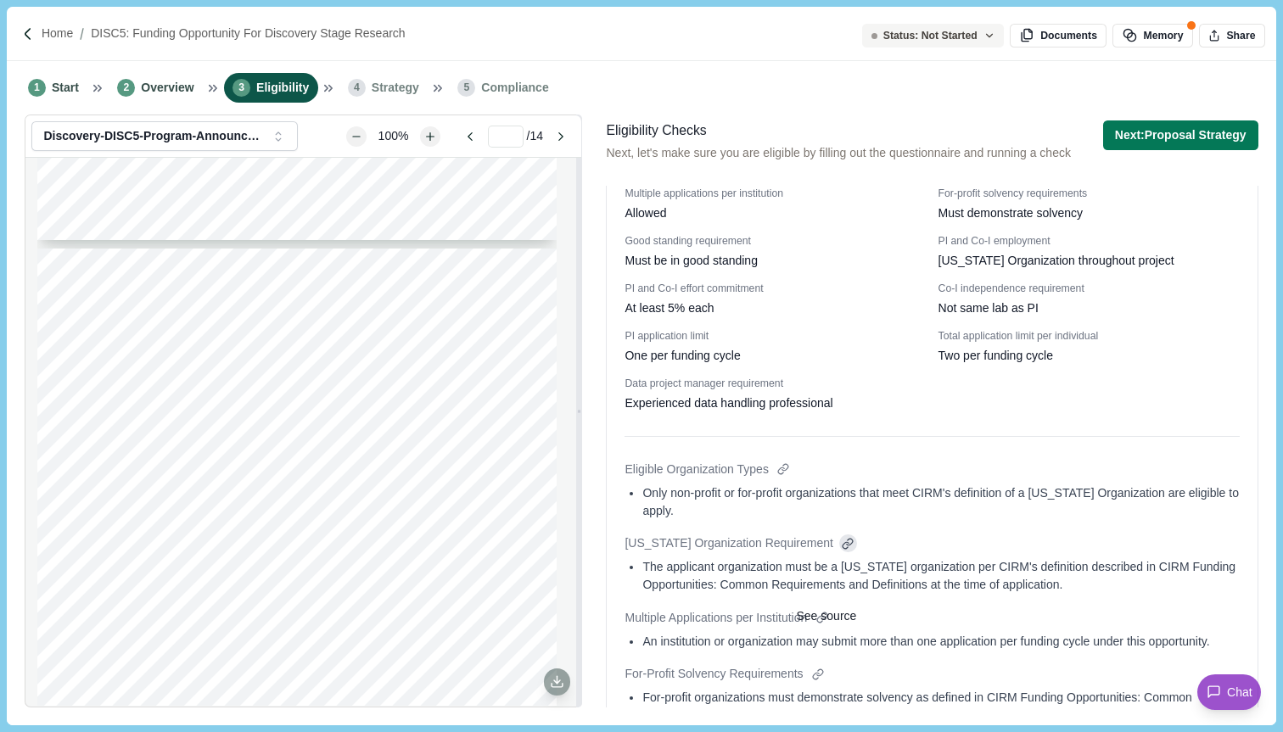
click at [839, 552] on div at bounding box center [848, 543] width 18 height 18
click at [761, 594] on div "The applicant organization must be a [US_STATE] organization per CIRM's definit…" at bounding box center [940, 576] width 596 height 36
click at [313, 408] on span "Funding Opportunities: Common Requirements and Definitions" at bounding box center [216, 412] width 237 height 8
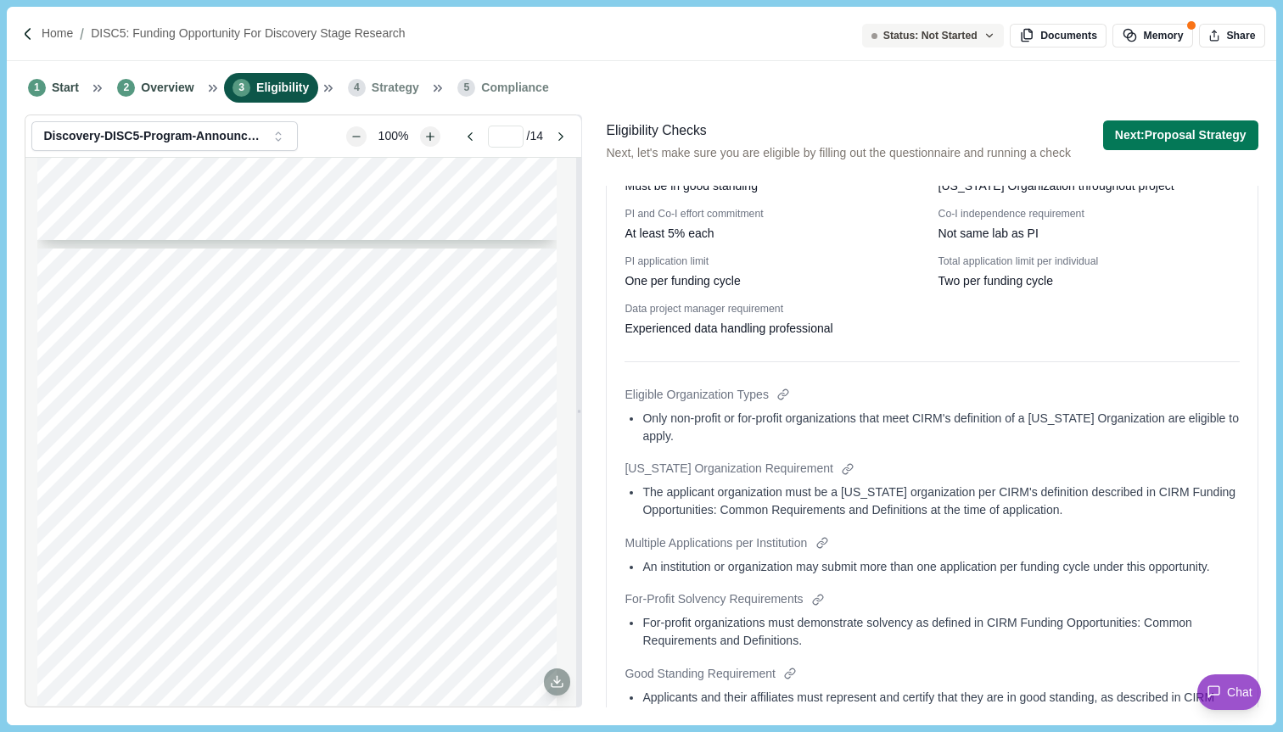
scroll to position [347, 0]
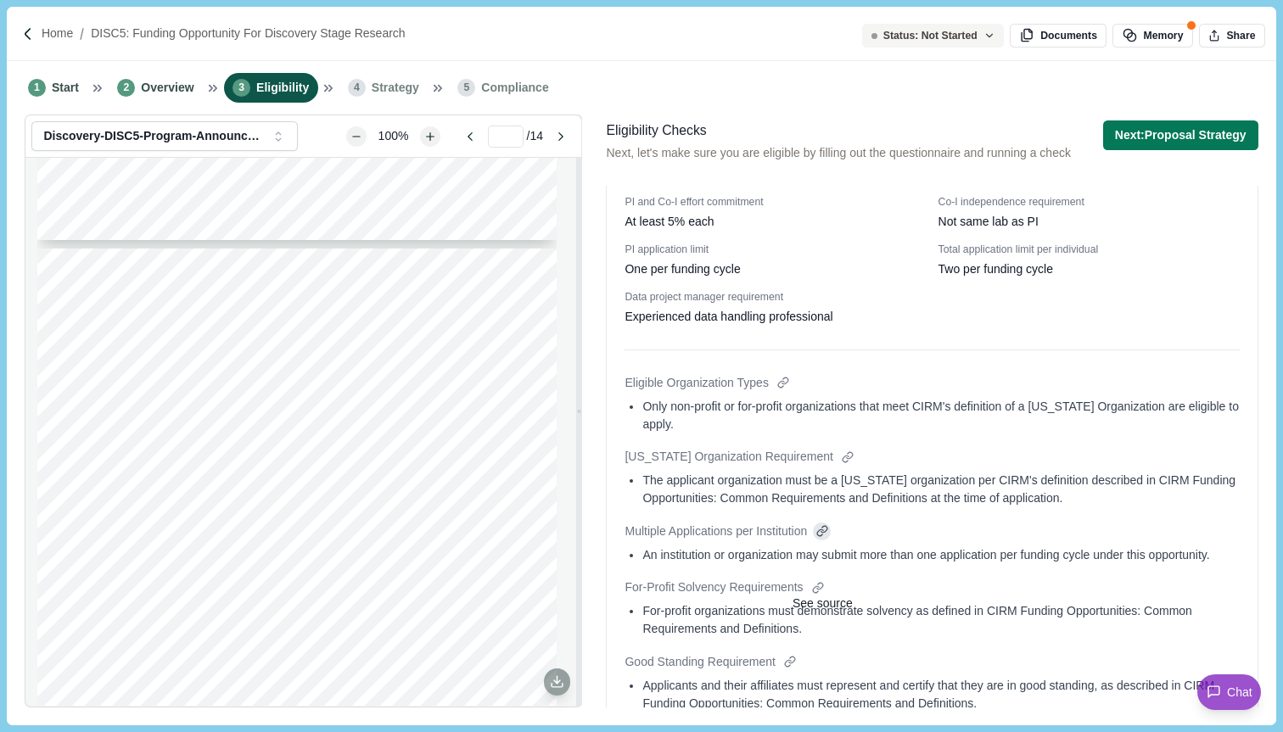
click at [831, 540] on div at bounding box center [822, 532] width 18 height 18
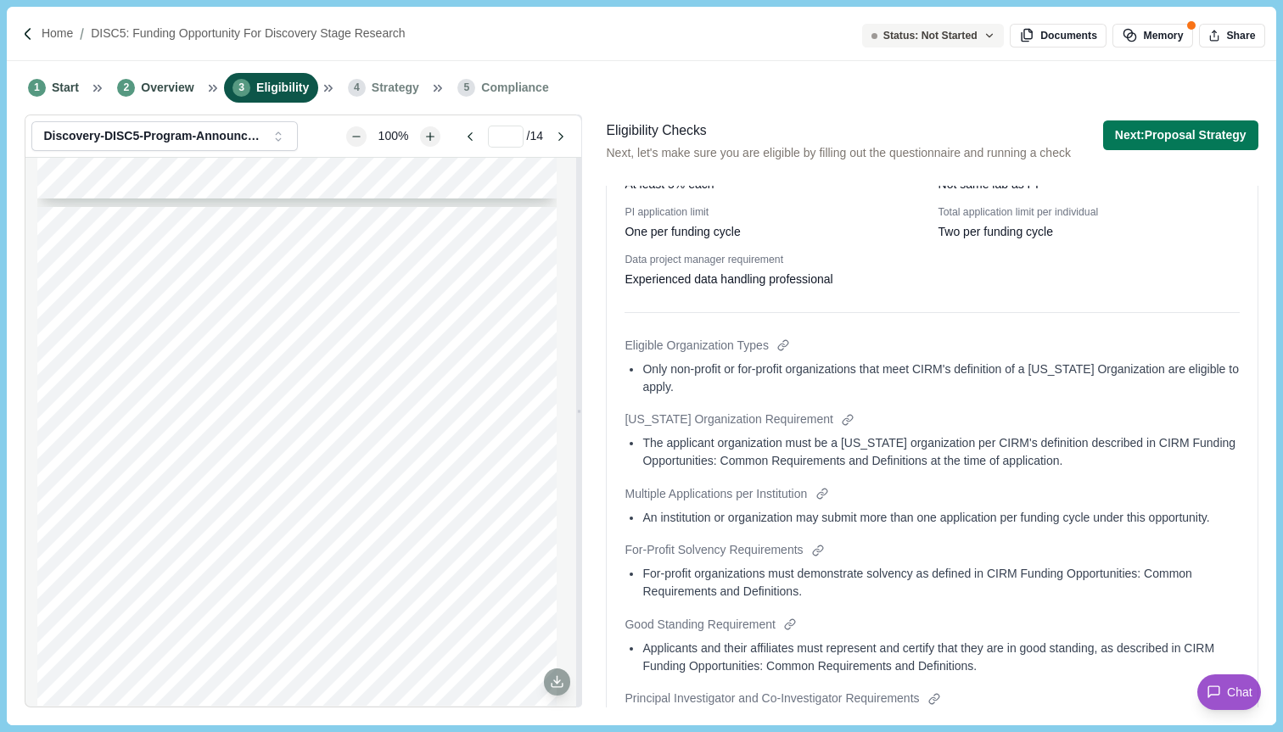
scroll to position [391, 0]
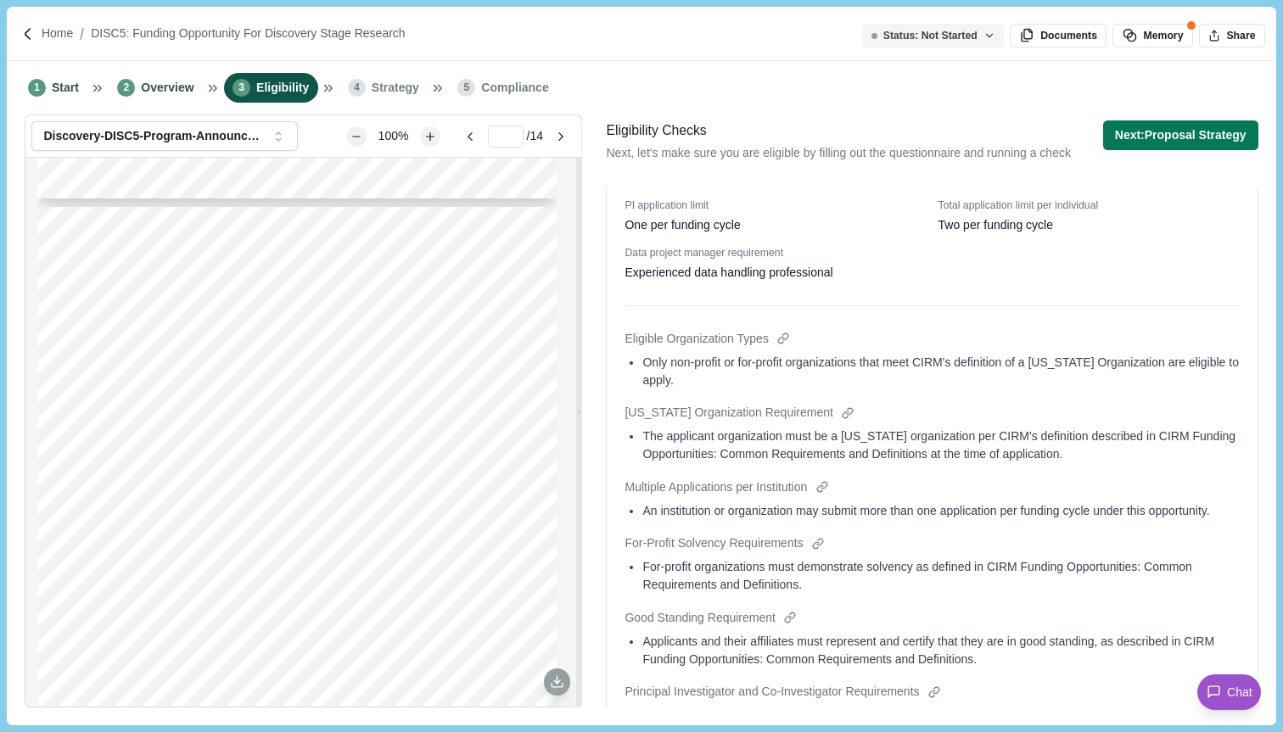
click at [839, 520] on div "An institution or organization may submit more than one application per funding…" at bounding box center [940, 511] width 596 height 18
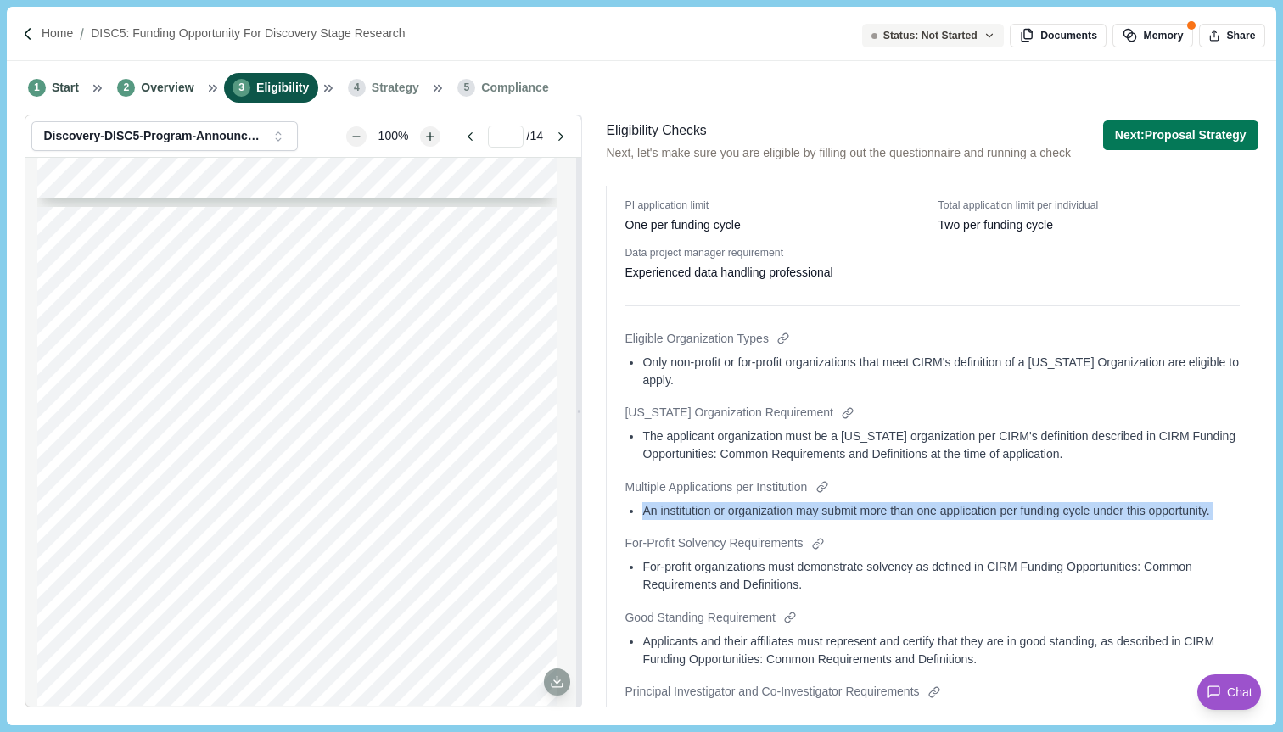
click at [839, 520] on div "An institution or organization may submit more than one application per funding…" at bounding box center [940, 511] width 596 height 18
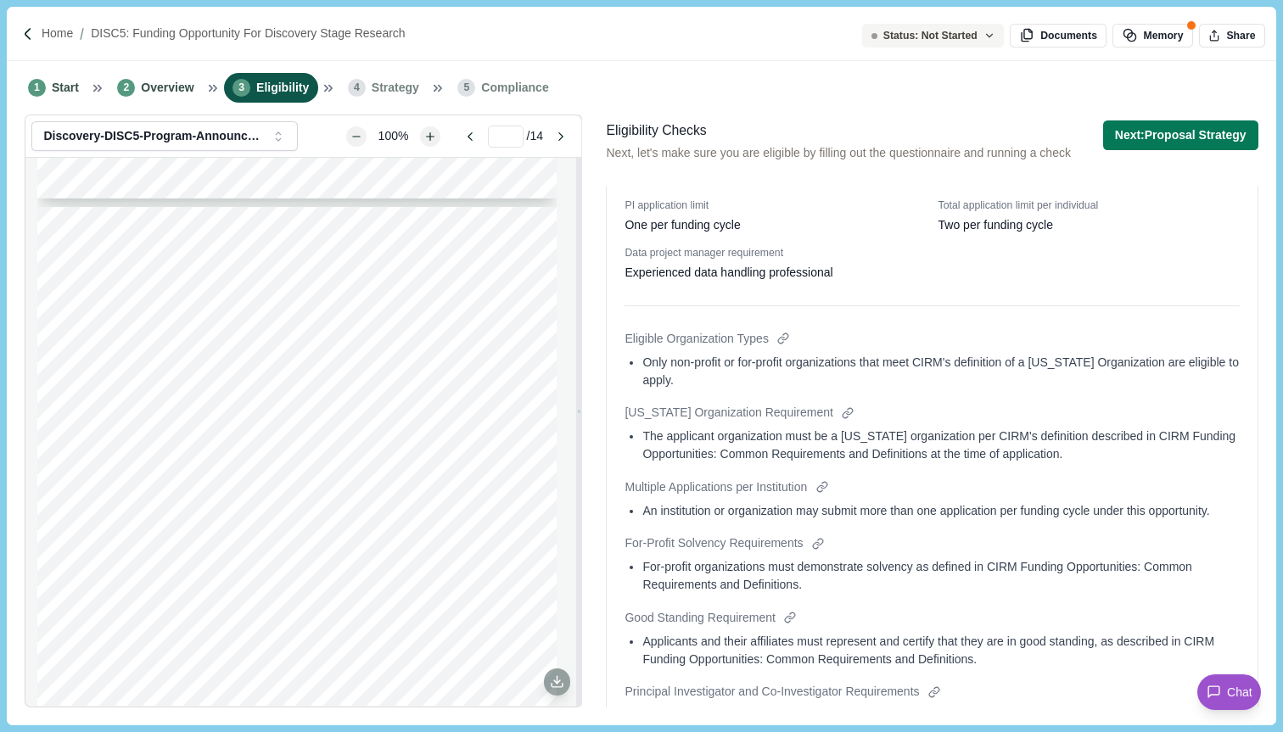
click at [854, 552] on div "For-Profit Solvency Requirements" at bounding box center [931, 543] width 614 height 18
click at [825, 552] on div at bounding box center [818, 543] width 18 height 18
click at [288, 403] on span "Funding" at bounding box center [302, 401] width 31 height 8
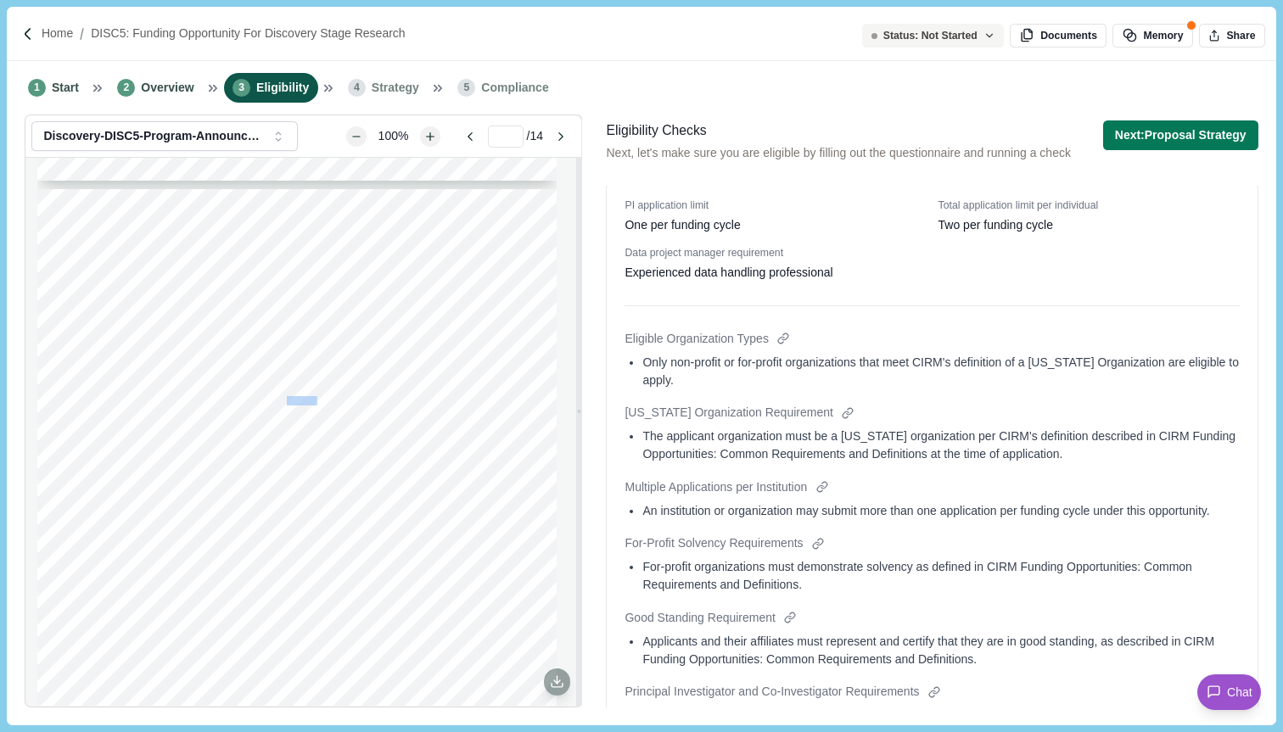
click at [288, 402] on span "Funding" at bounding box center [302, 401] width 31 height 8
click at [288, 404] on span "Funding" at bounding box center [302, 401] width 31 height 8
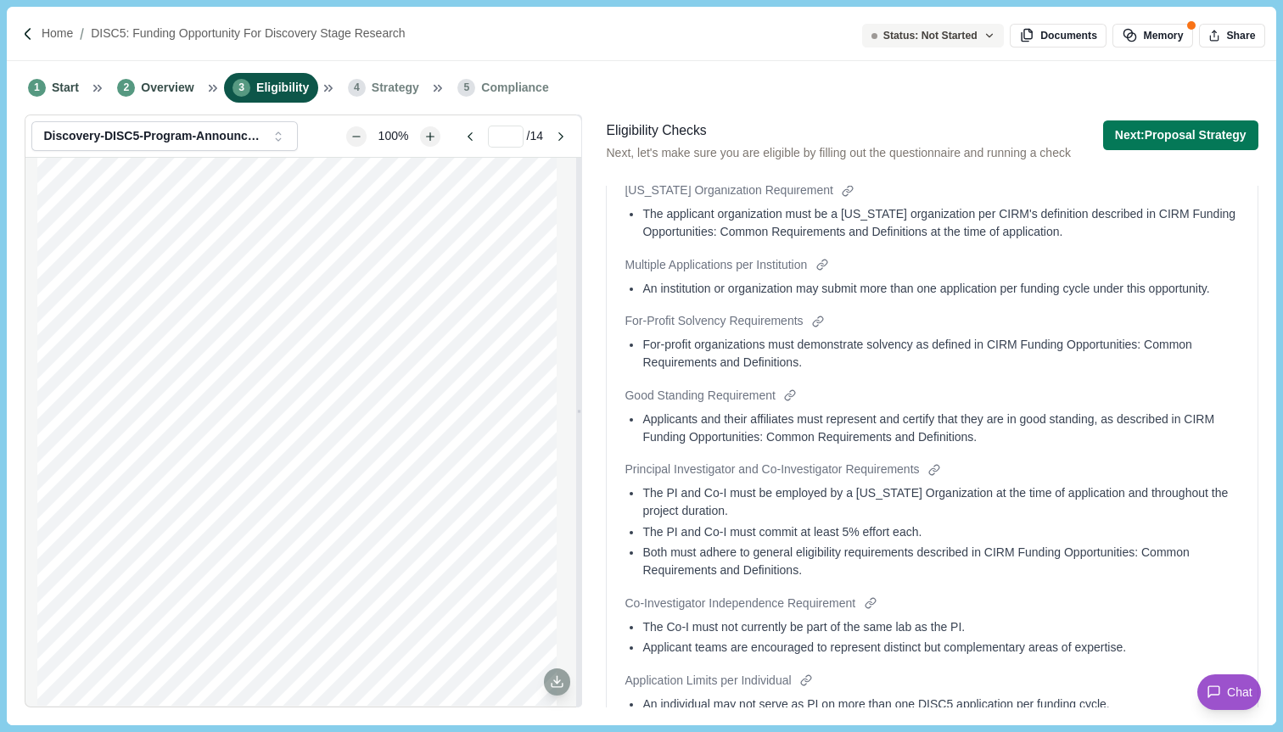
scroll to position [614, 0]
click at [787, 404] on div at bounding box center [790, 395] width 18 height 18
click at [963, 445] on div "Applicants and their affiliates must represent and certify that they are in goo…" at bounding box center [940, 428] width 596 height 36
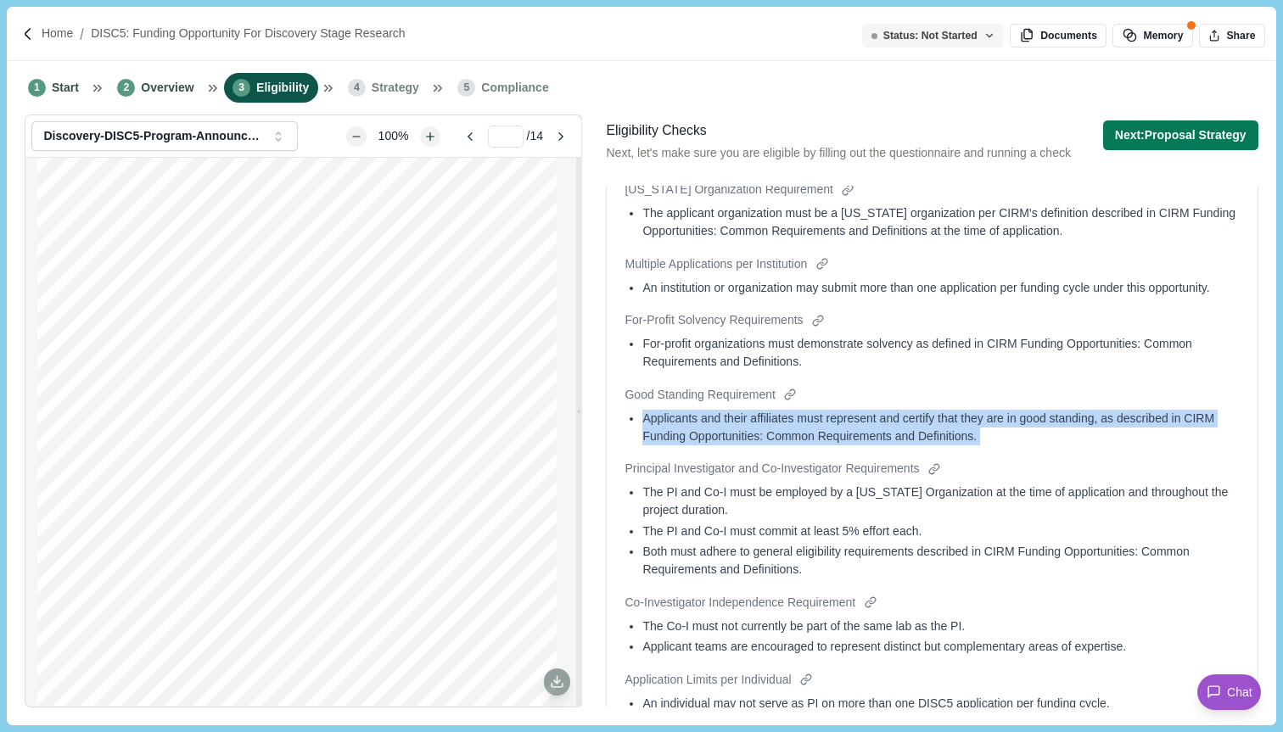
click at [963, 445] on div "Applicants and their affiliates must represent and certify that they are in goo…" at bounding box center [940, 428] width 596 height 36
click at [976, 445] on div "Applicants and their affiliates must represent and certify that they are in goo…" at bounding box center [940, 428] width 596 height 36
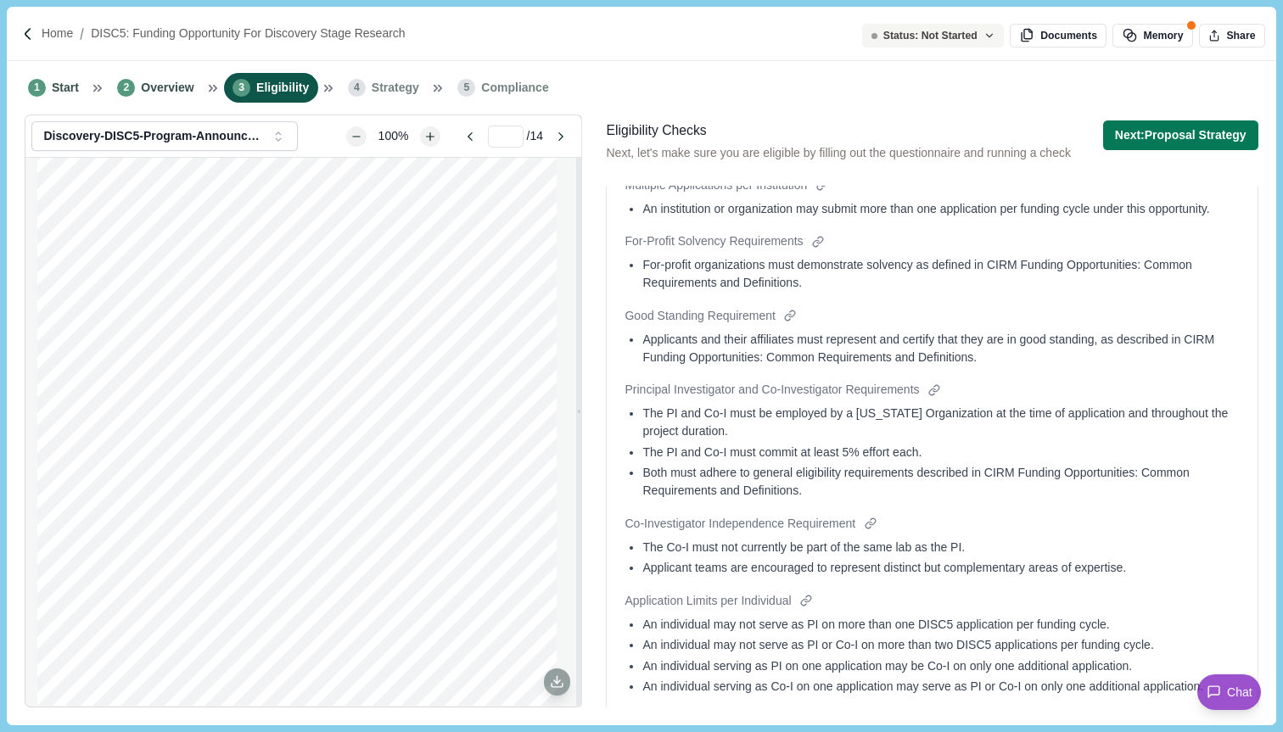
scroll to position [694, 0]
click at [986, 398] on div "Principal Investigator and Co-Investigator Requirements" at bounding box center [931, 389] width 614 height 18
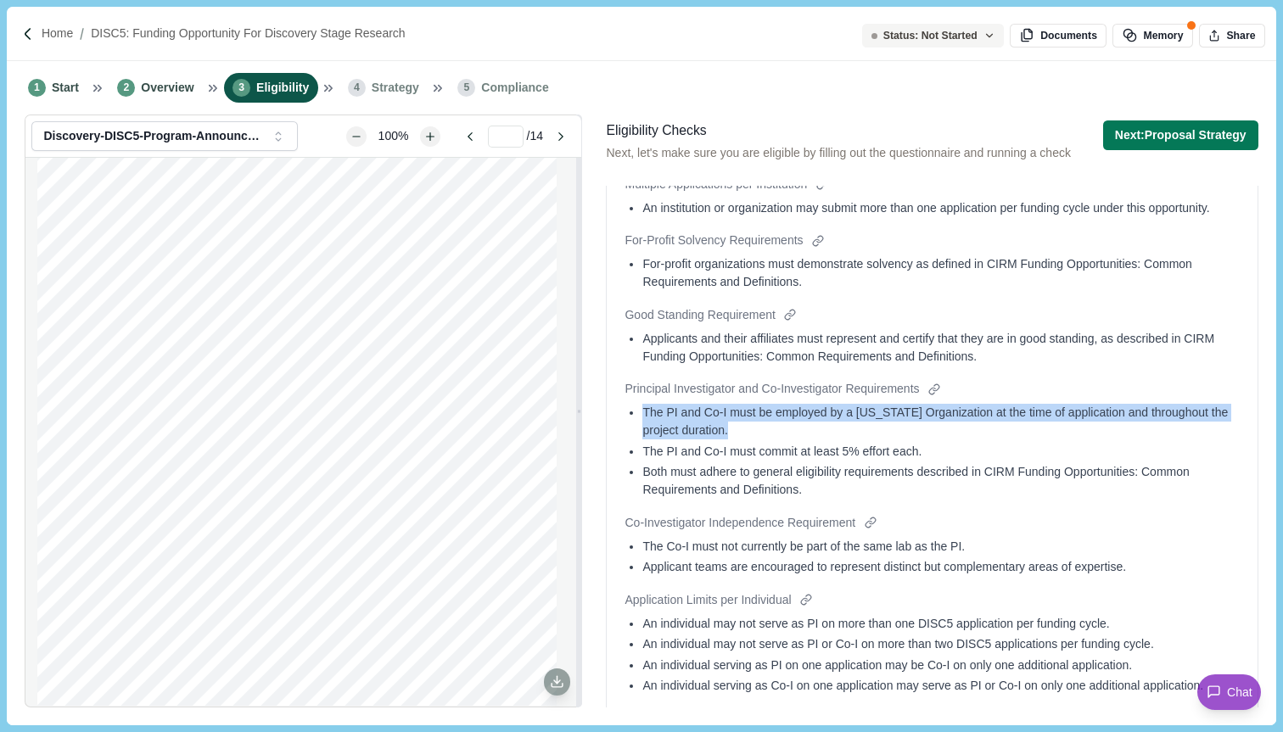
drag, startPoint x: 1001, startPoint y: 470, endPoint x: 993, endPoint y: 445, distance: 26.0
click at [993, 445] on div "Principal Investigator and Co-Investigator Requirements The PI and Co-I must be…" at bounding box center [931, 441] width 614 height 122
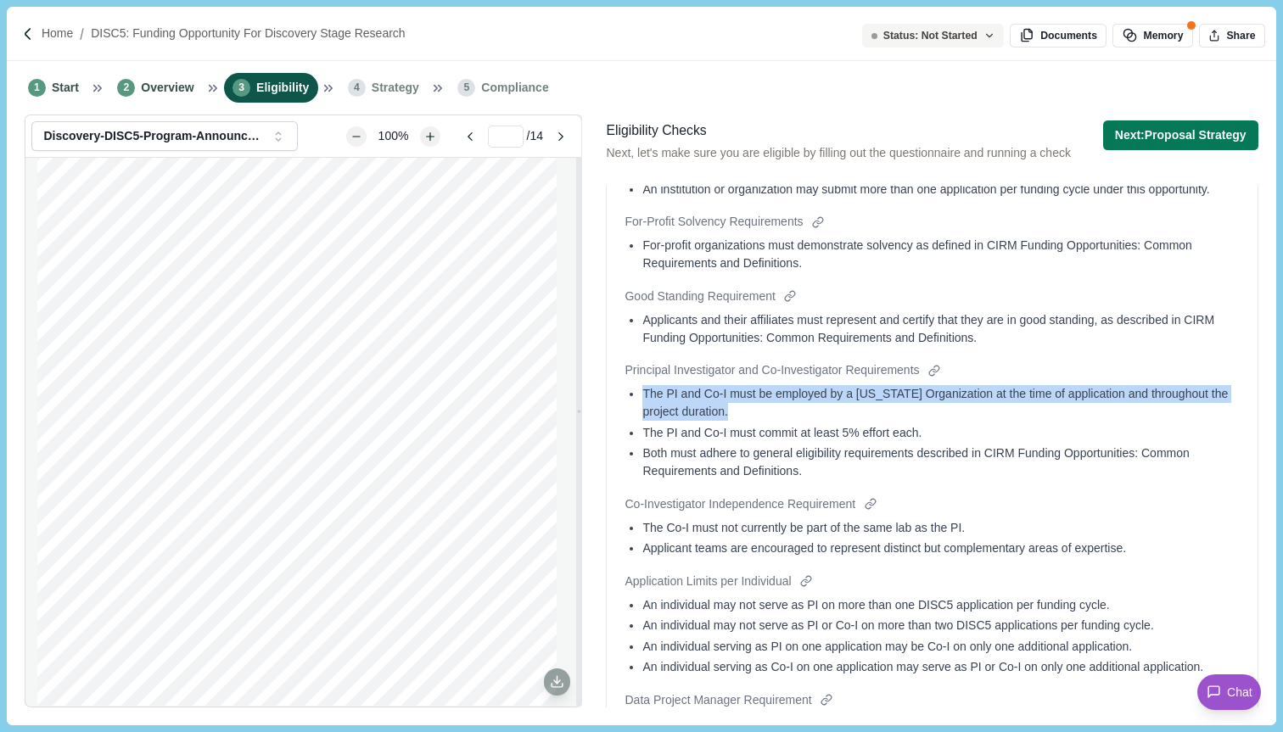
scroll to position [715, 0]
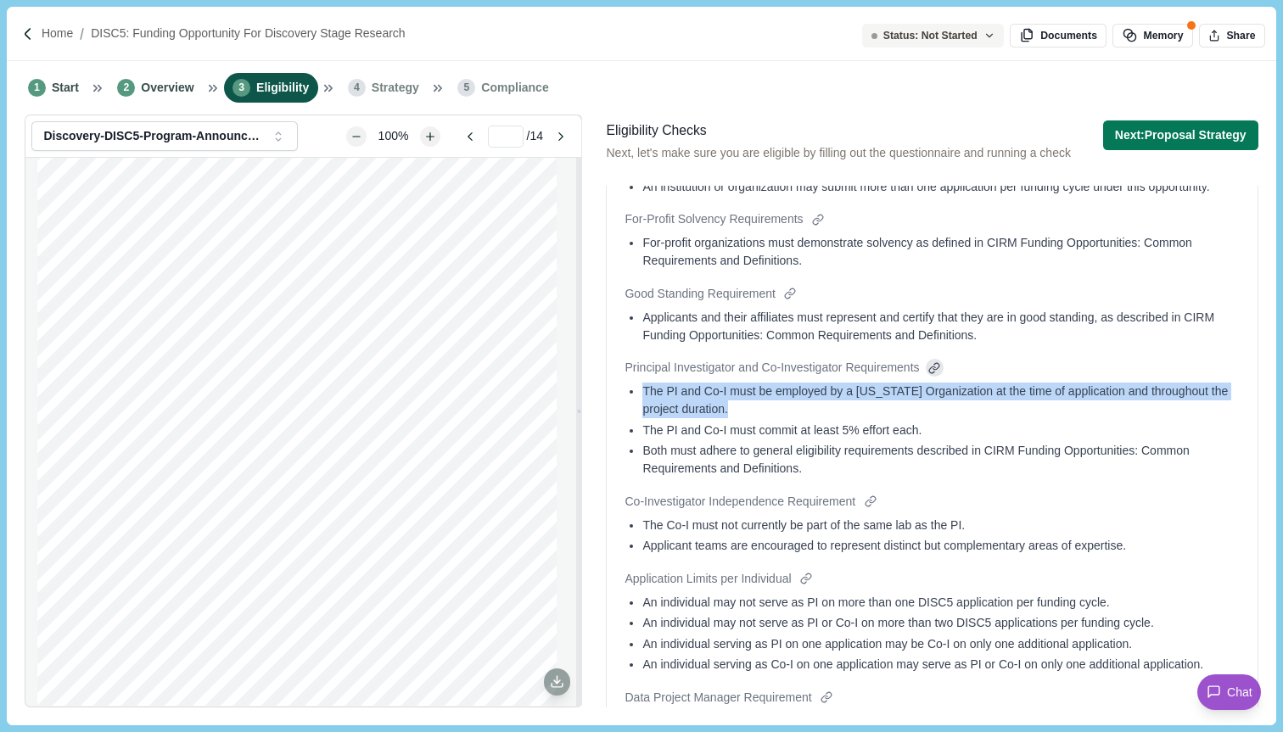
click at [943, 377] on div at bounding box center [935, 368] width 18 height 18
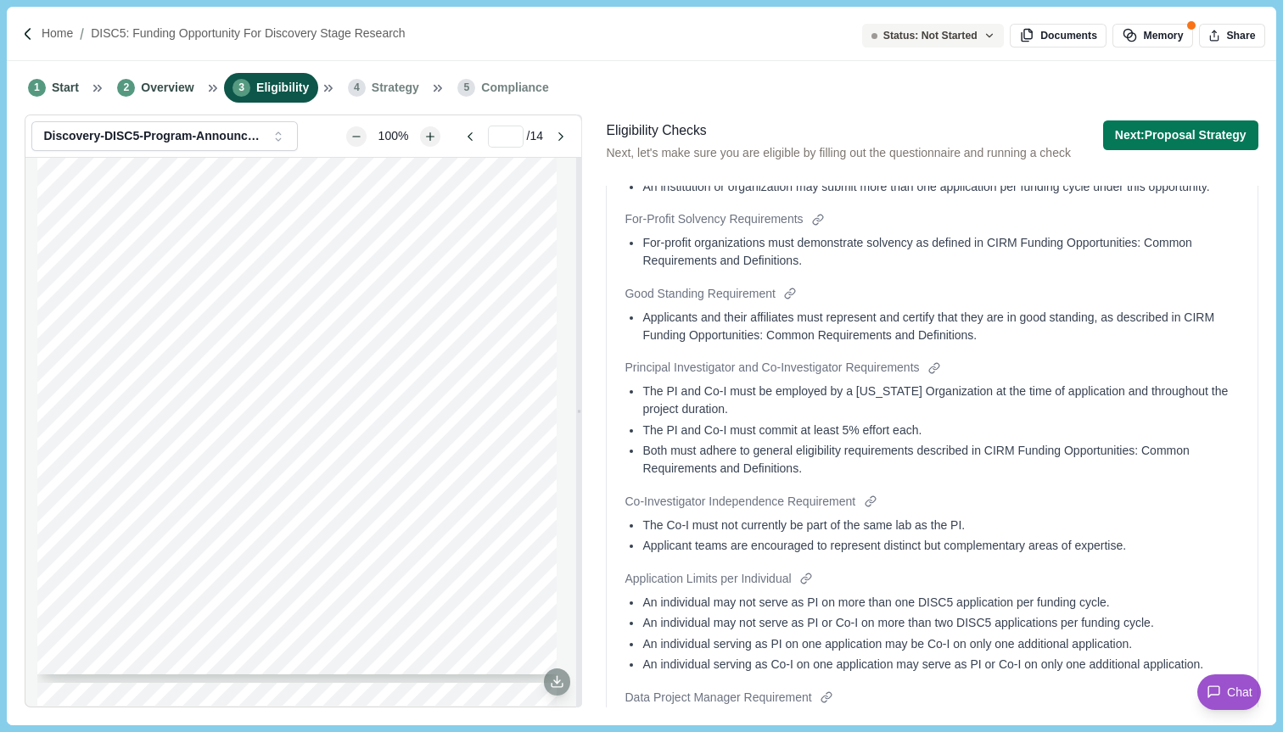
click at [320, 394] on span "of application and throughout the project duration. The PI and Co-I must" at bounding box center [343, 393] width 270 height 8
click at [366, 407] on div "DISC5 Awards: Funding Opportunity for Discovery Stage Research Summary O VERVIE…" at bounding box center [296, 339] width 519 height 672
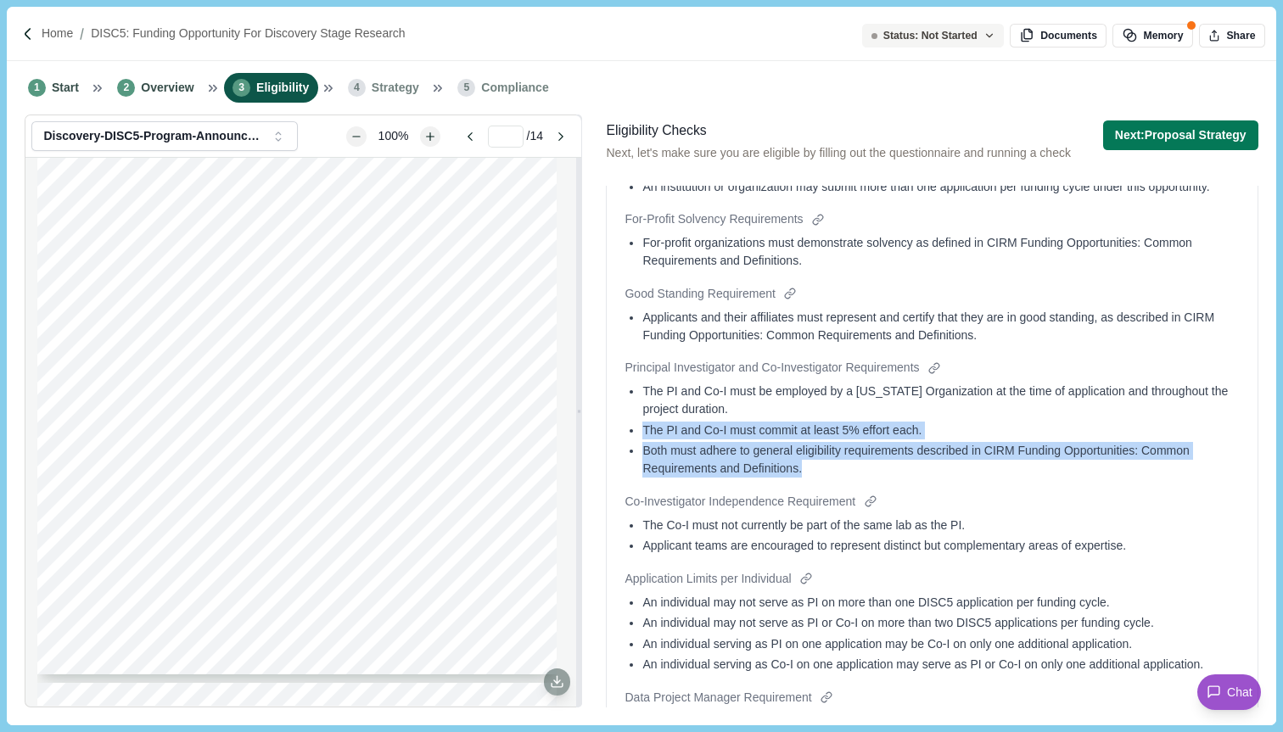
drag, startPoint x: 814, startPoint y: 515, endPoint x: 622, endPoint y: 484, distance: 194.3
click at [622, 484] on div "Applicant Eligibility Eligible prime applicant types [US_STATE] non-profit, for…" at bounding box center [932, 260] width 652 height 1255
click at [906, 478] on div "Both must adhere to general eligibility requirements described in CIRM Funding …" at bounding box center [940, 460] width 596 height 36
drag, startPoint x: 894, startPoint y: 512, endPoint x: 606, endPoint y: 484, distance: 289.8
click at [606, 484] on div "Applicant Eligibility Eligible prime applicant types [US_STATE] non-profit, for…" at bounding box center [932, 260] width 652 height 1255
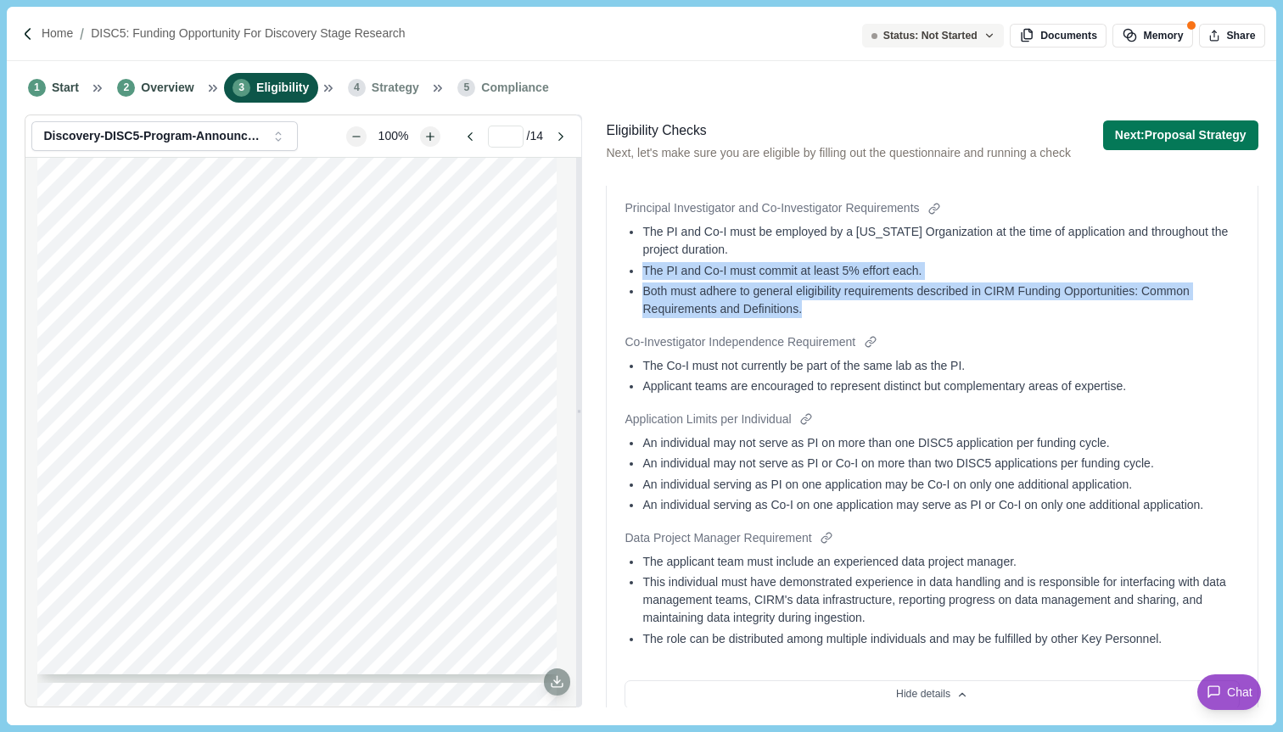
scroll to position [876, 0]
click at [873, 350] on div at bounding box center [870, 341] width 18 height 18
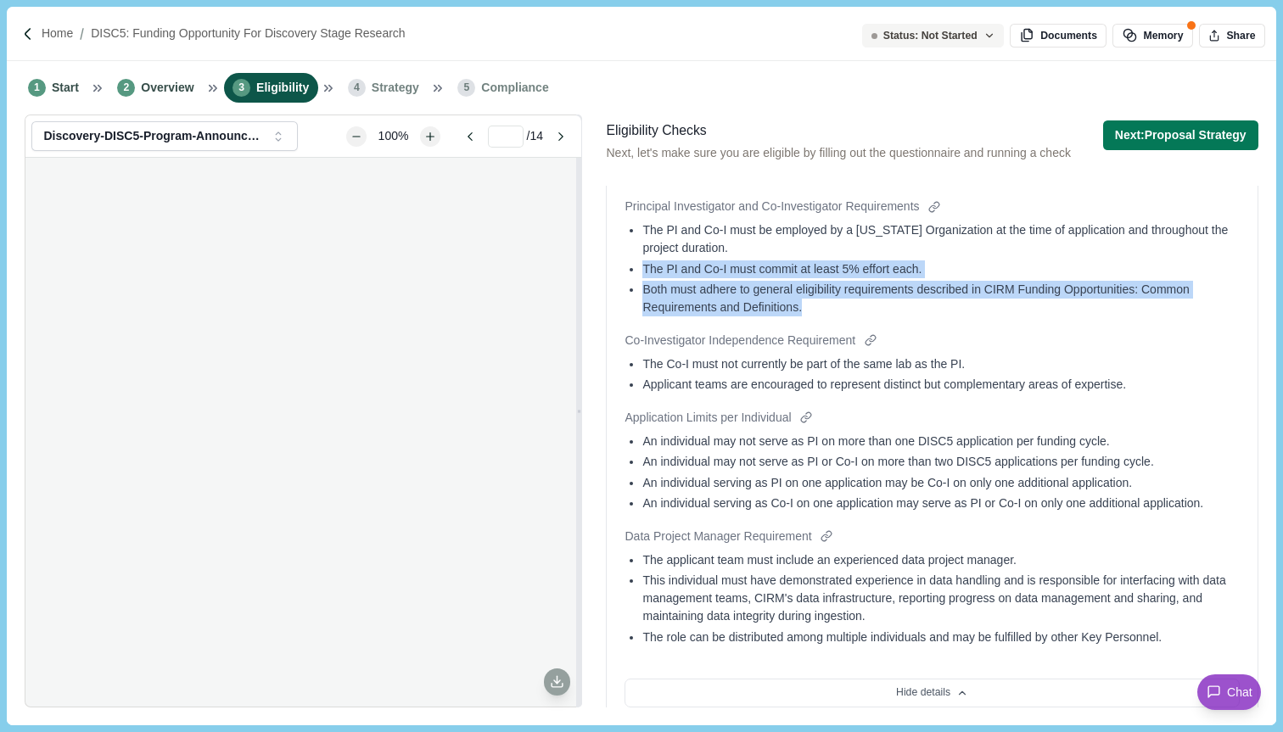
scroll to position [4173, 0]
click at [879, 350] on div at bounding box center [870, 341] width 18 height 18
click at [878, 350] on div at bounding box center [870, 341] width 18 height 18
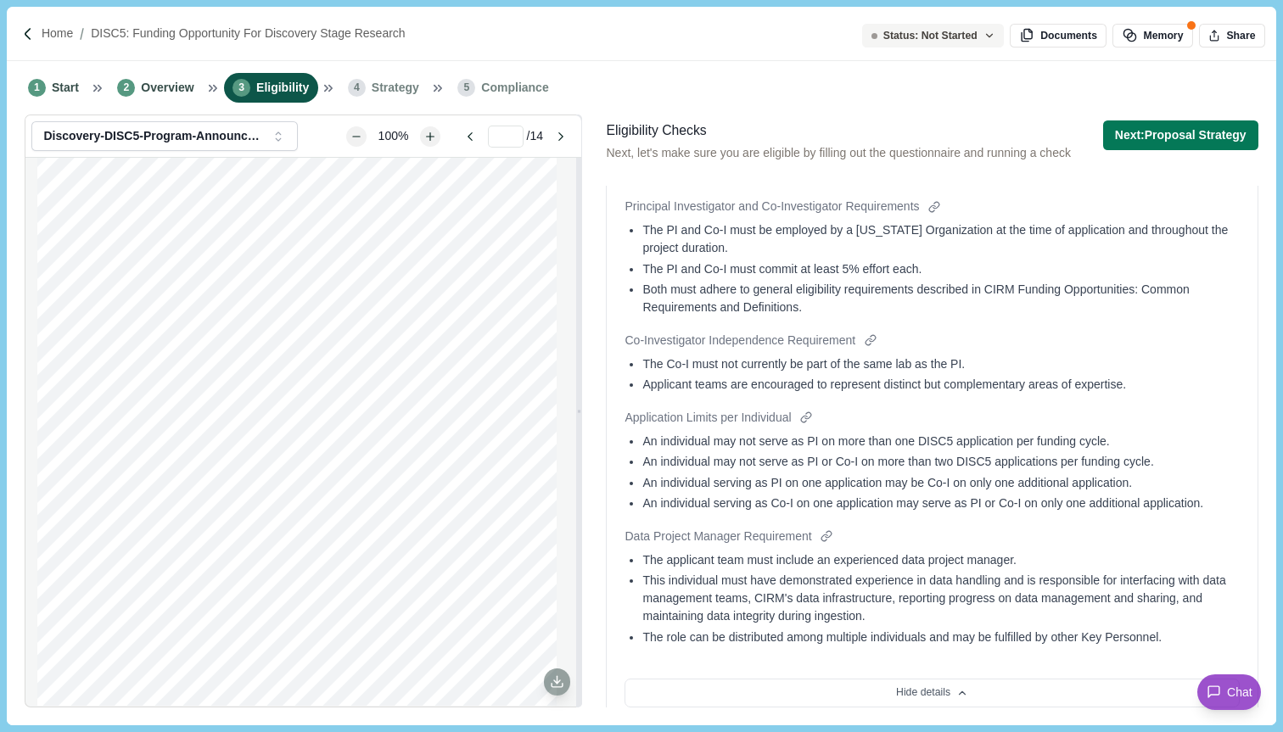
click at [899, 478] on div "Application Limits per Individual An individual may not serve as PI on more tha…" at bounding box center [931, 462] width 614 height 107
click at [875, 350] on div at bounding box center [870, 341] width 18 height 18
click at [815, 427] on div at bounding box center [806, 418] width 18 height 18
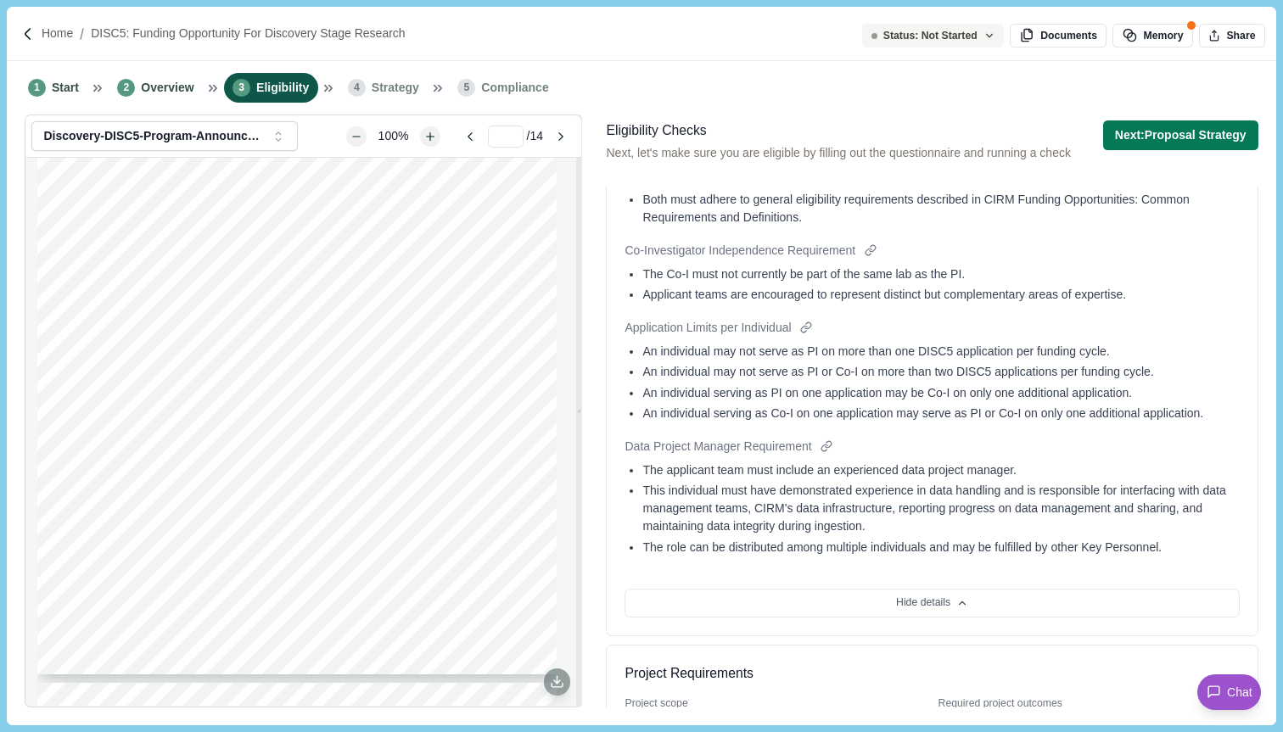
scroll to position [962, 0]
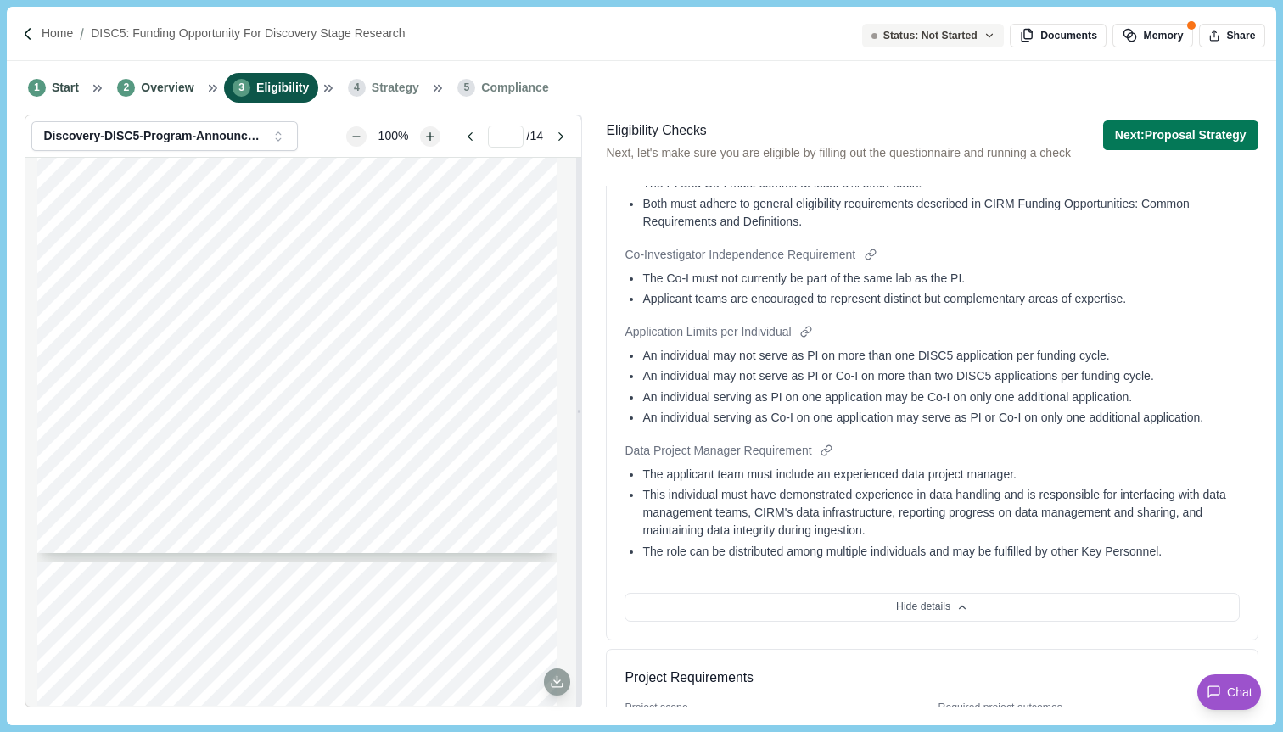
type input "*"
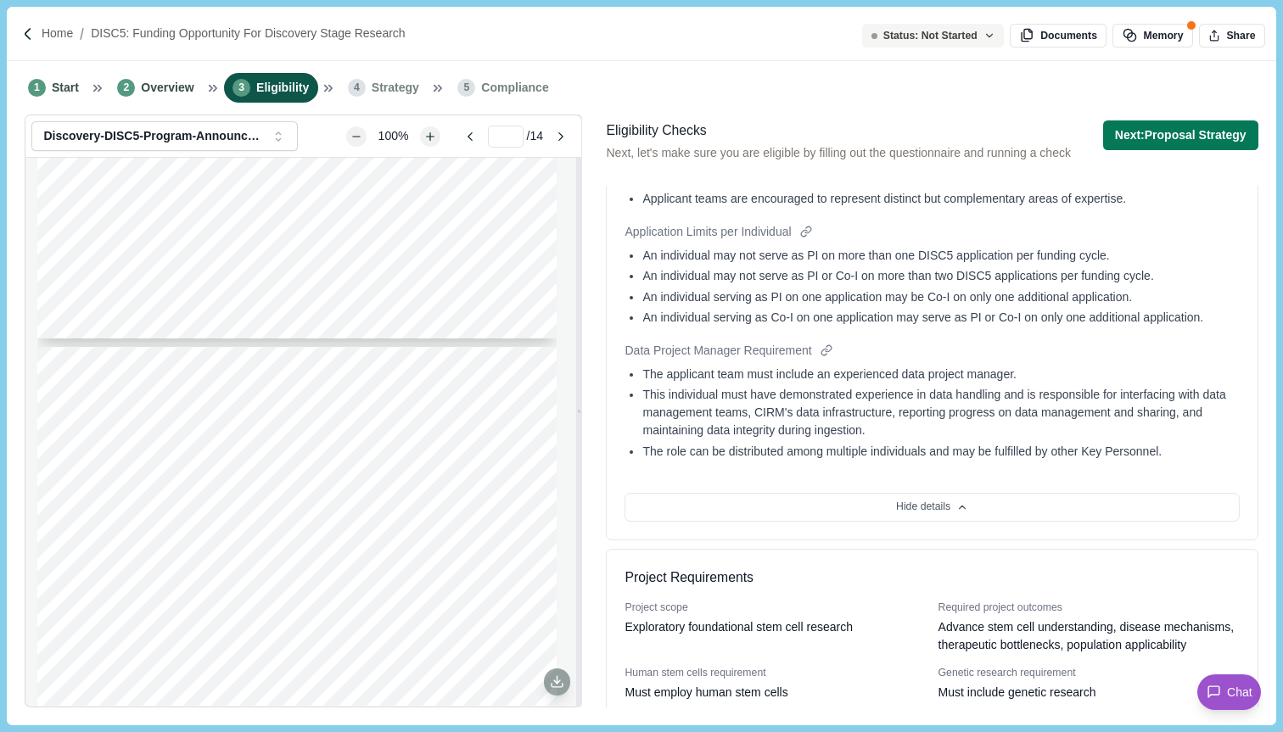
scroll to position [1407, 0]
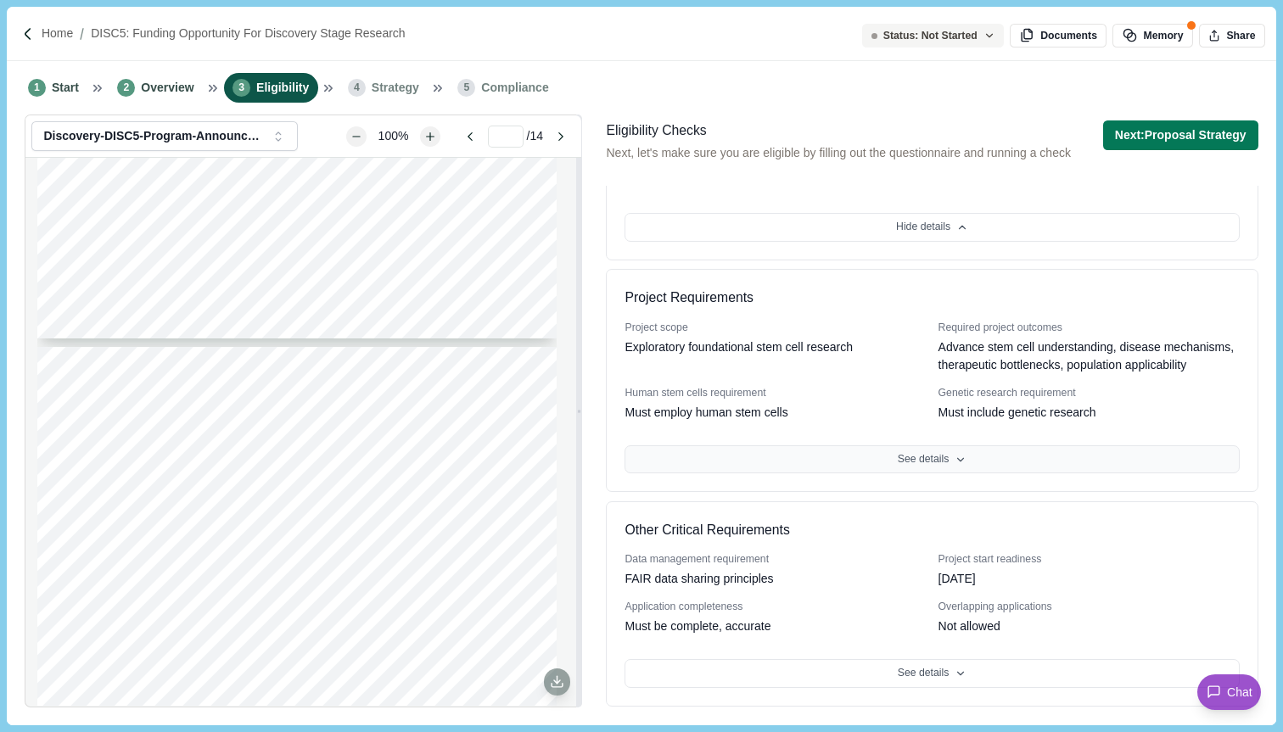
click at [815, 458] on button "See details" at bounding box center [931, 459] width 614 height 29
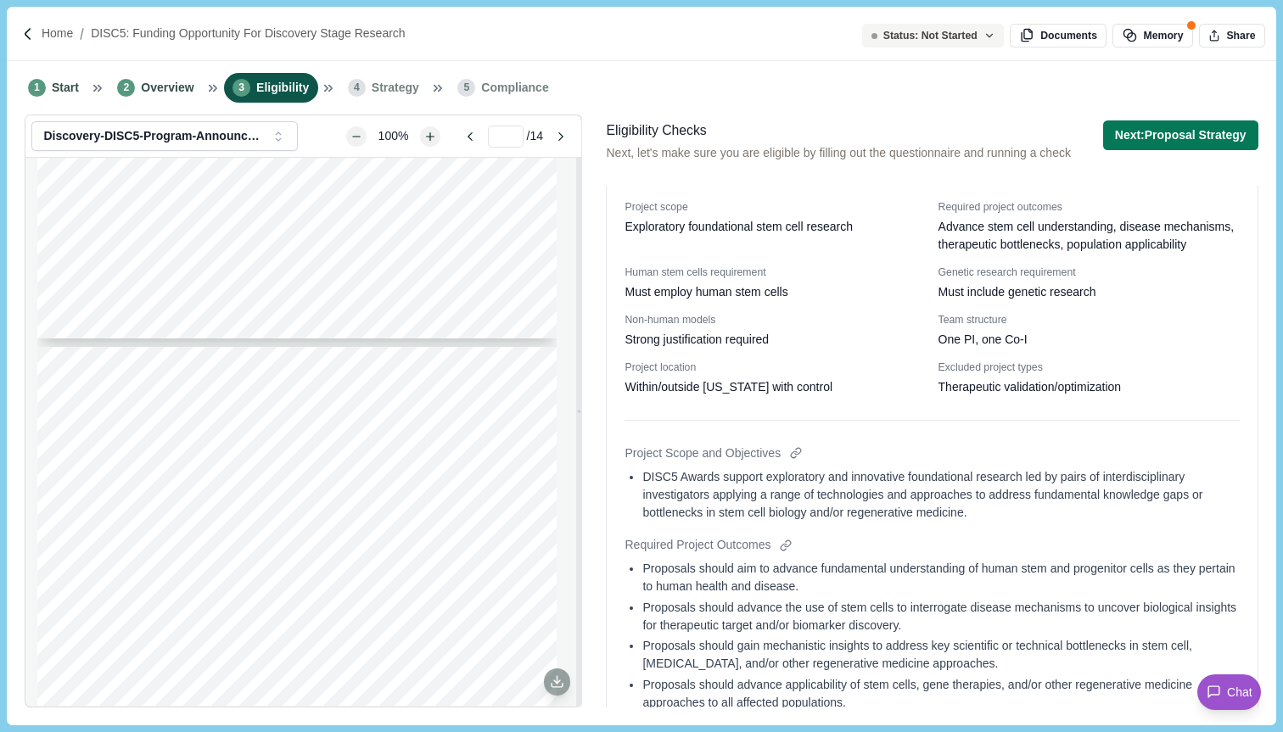
scroll to position [1463, 0]
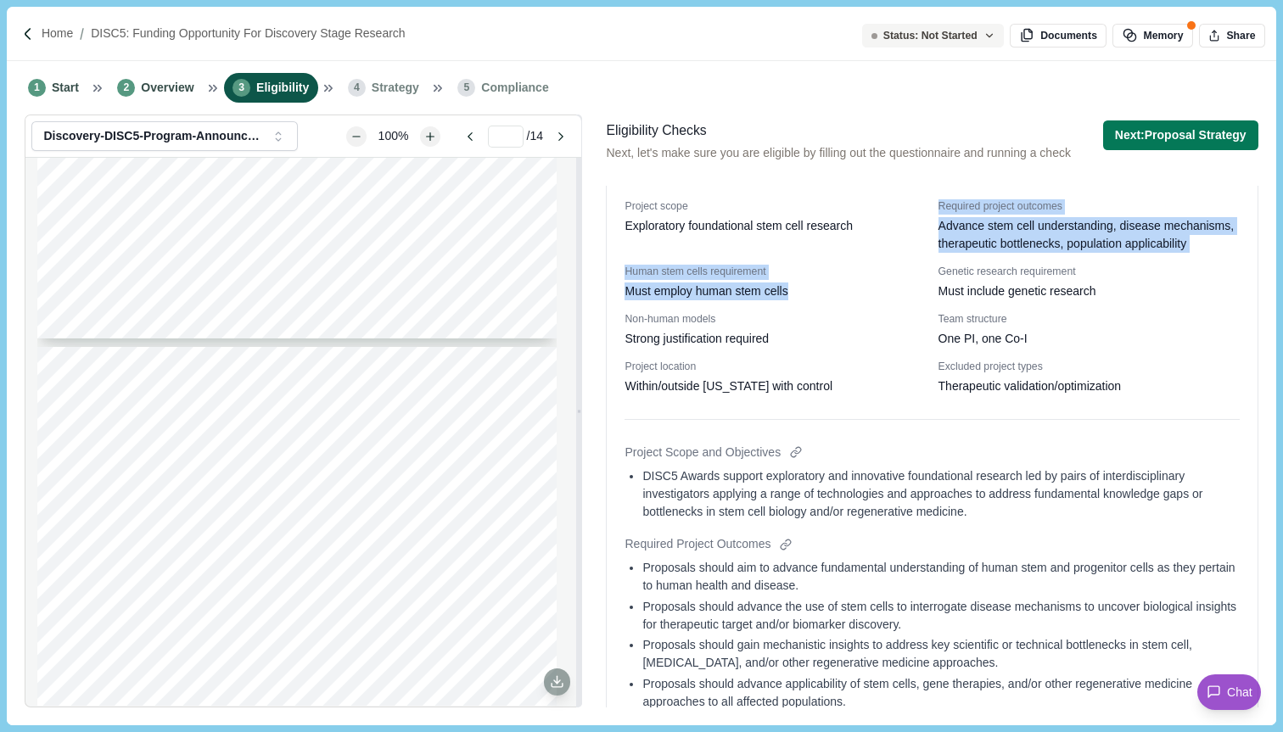
drag, startPoint x: 815, startPoint y: 350, endPoint x: 623, endPoint y: 316, distance: 195.4
click at [624, 316] on div "Project Requirements Project scope Exploratory foundational stem cell research …" at bounding box center [932, 723] width 652 height 1150
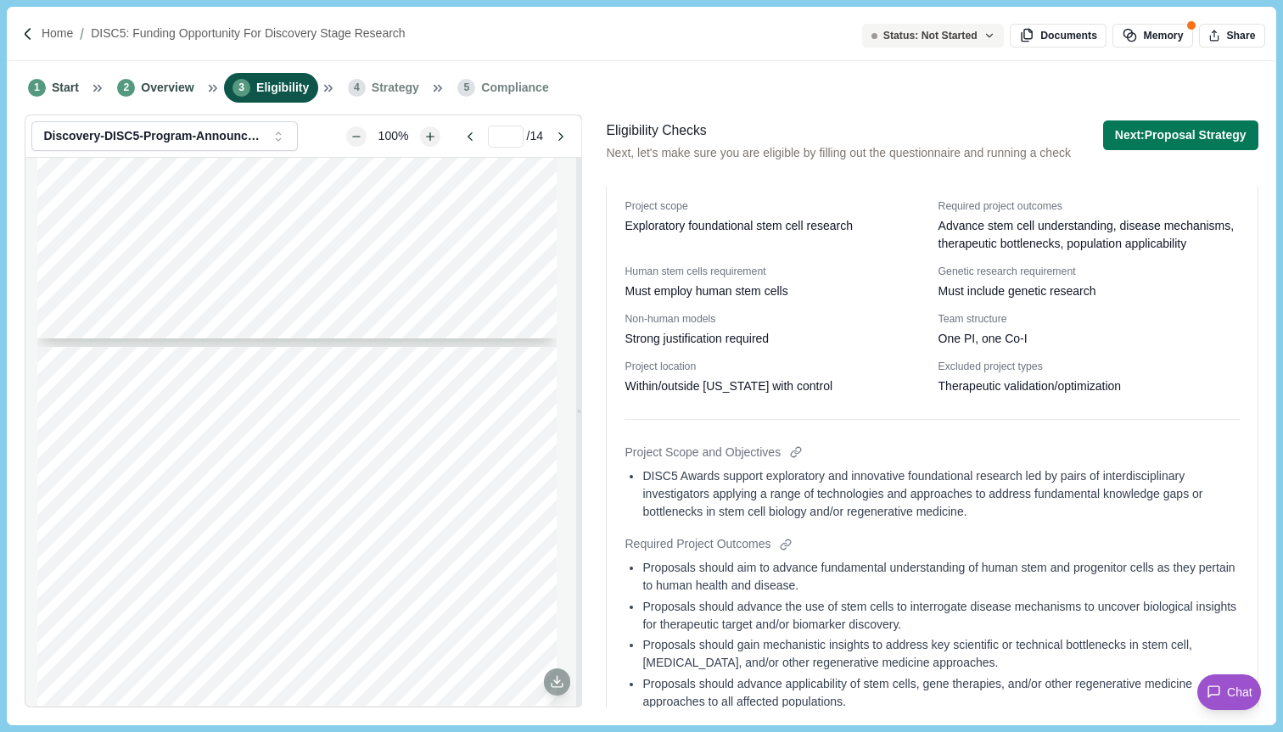
click at [930, 395] on div "Project scope Exploratory foundational stem cell research Required project outc…" at bounding box center [931, 297] width 614 height 196
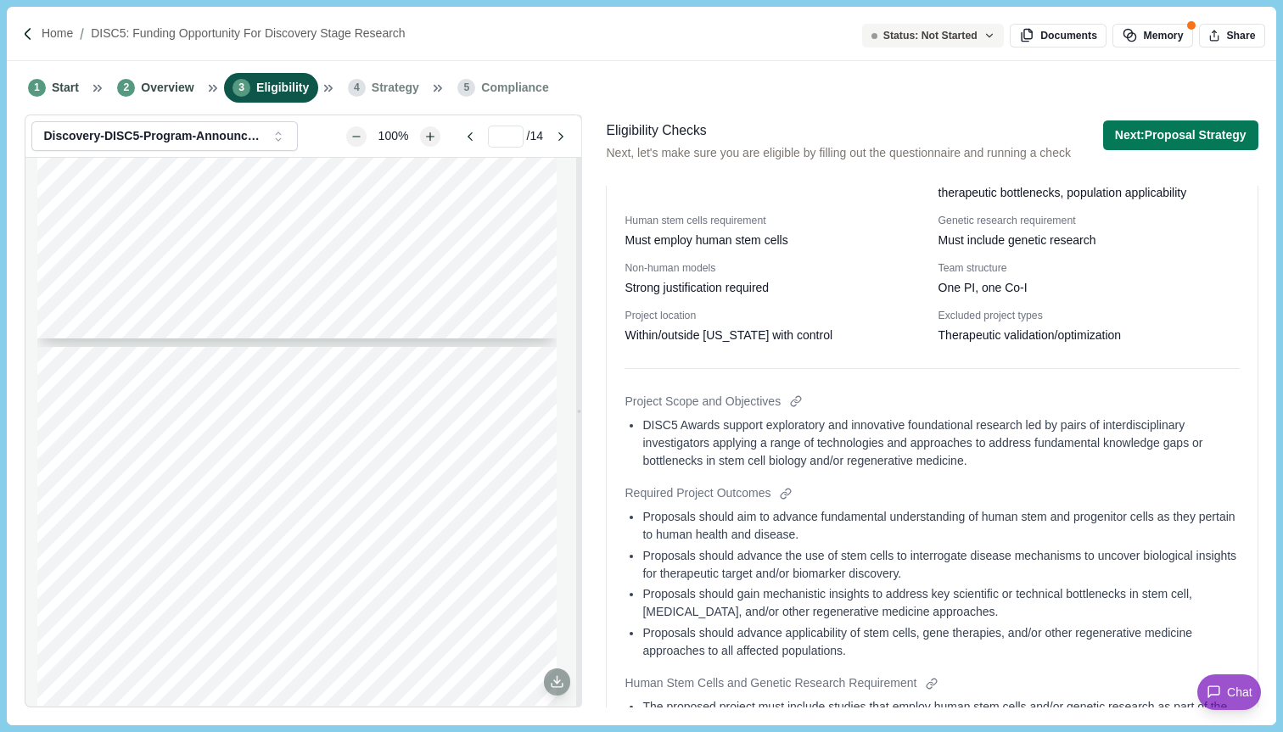
scroll to position [1526, 0]
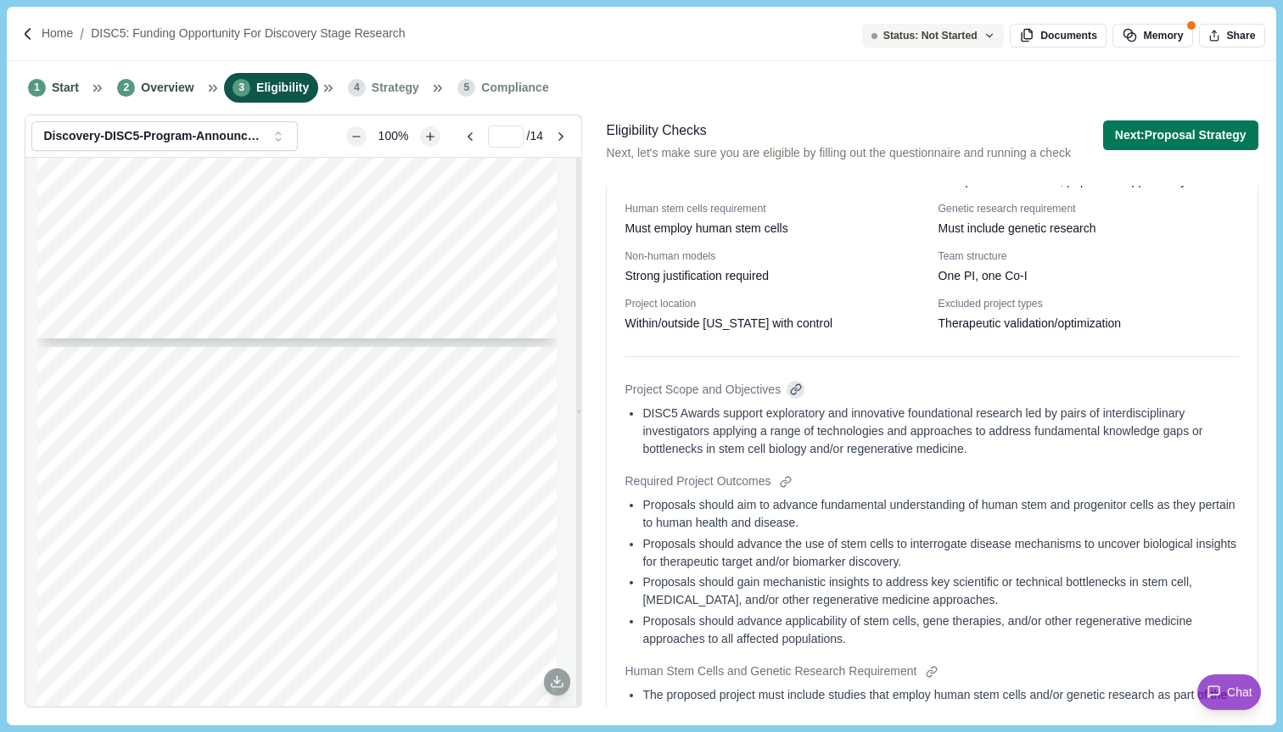
click at [802, 399] on div at bounding box center [795, 390] width 18 height 18
type input "*"
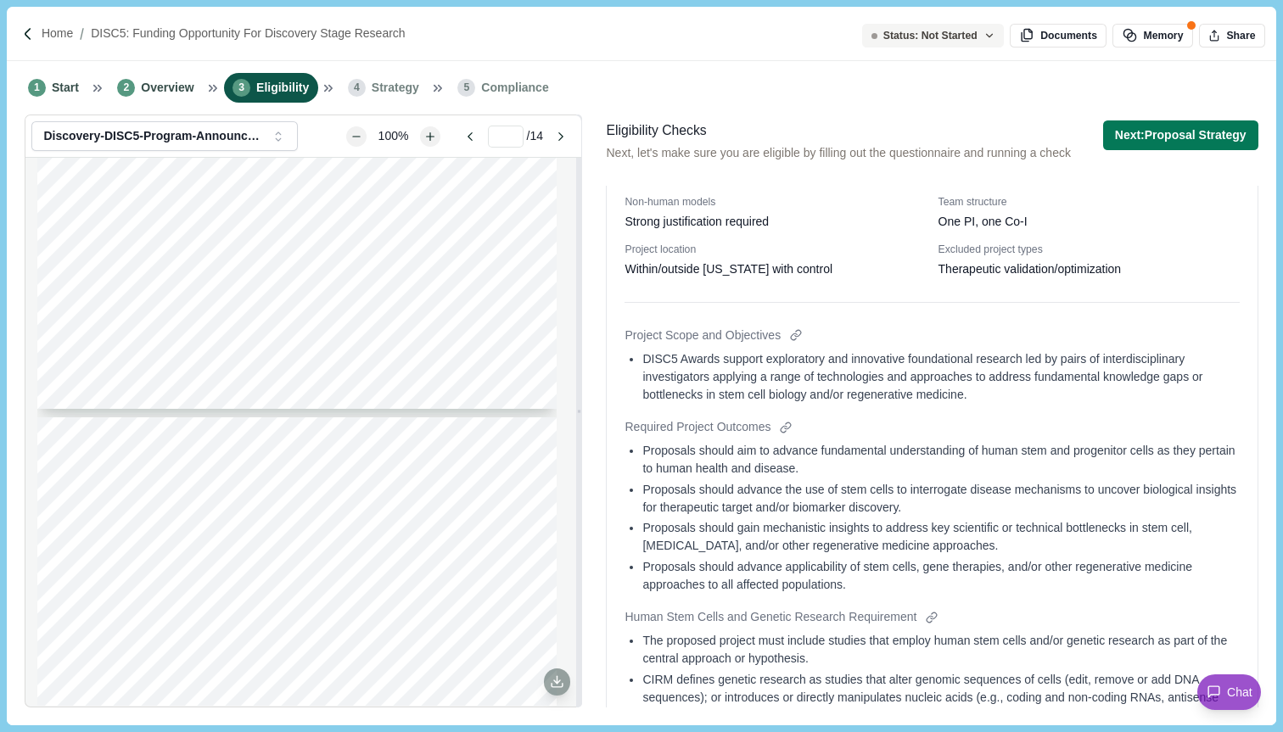
scroll to position [1582, 0]
click at [788, 434] on div at bounding box center [785, 426] width 18 height 18
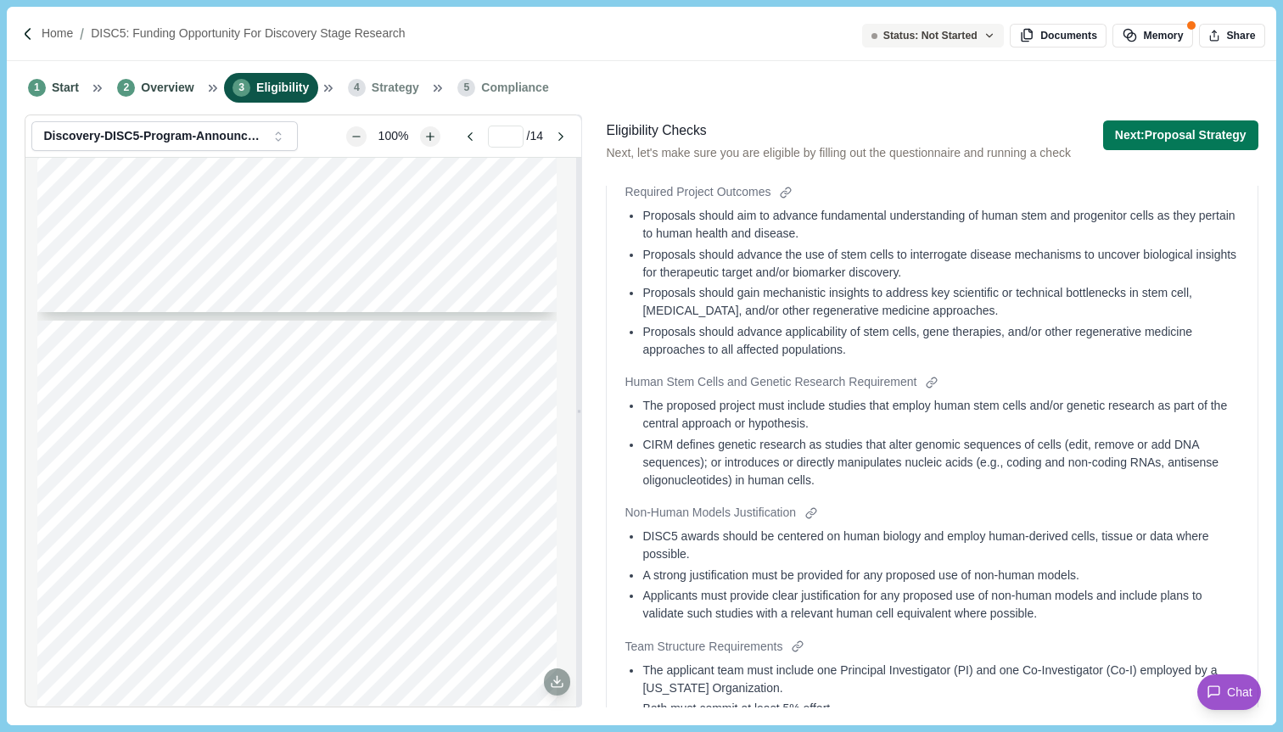
scroll to position [1836, 0]
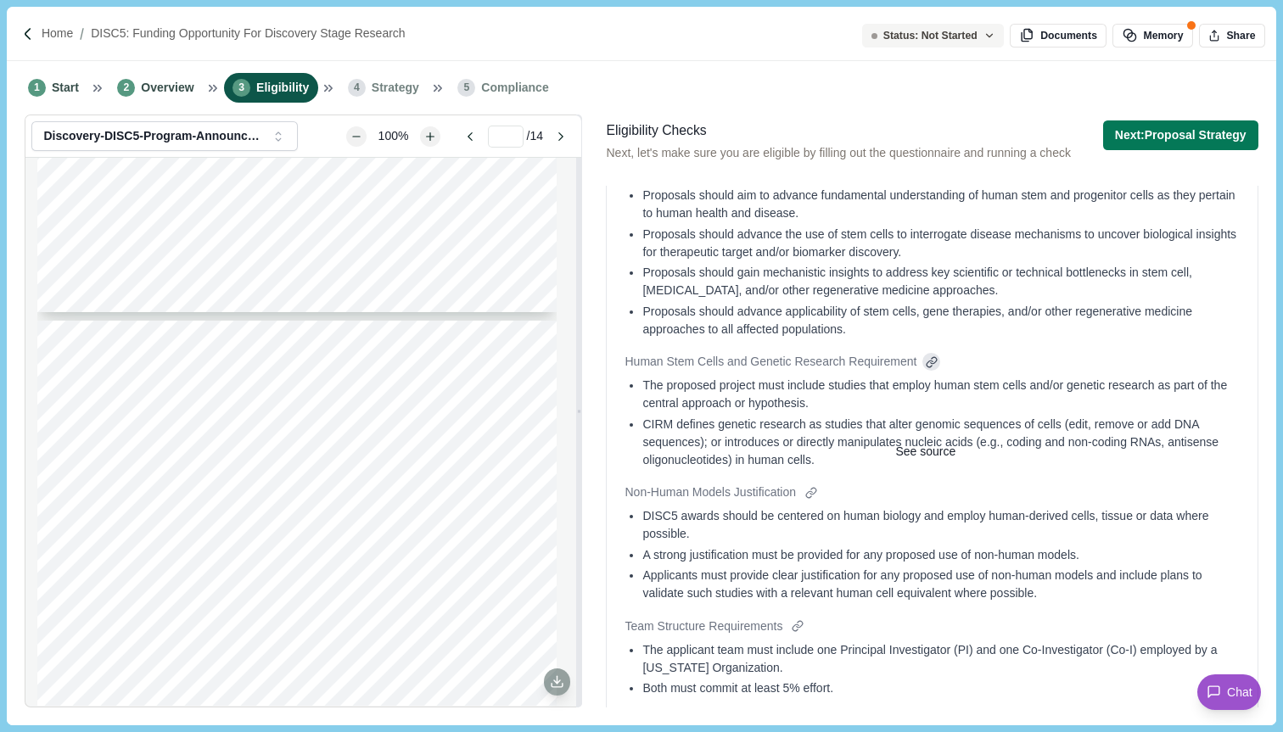
click at [940, 371] on div at bounding box center [931, 362] width 18 height 18
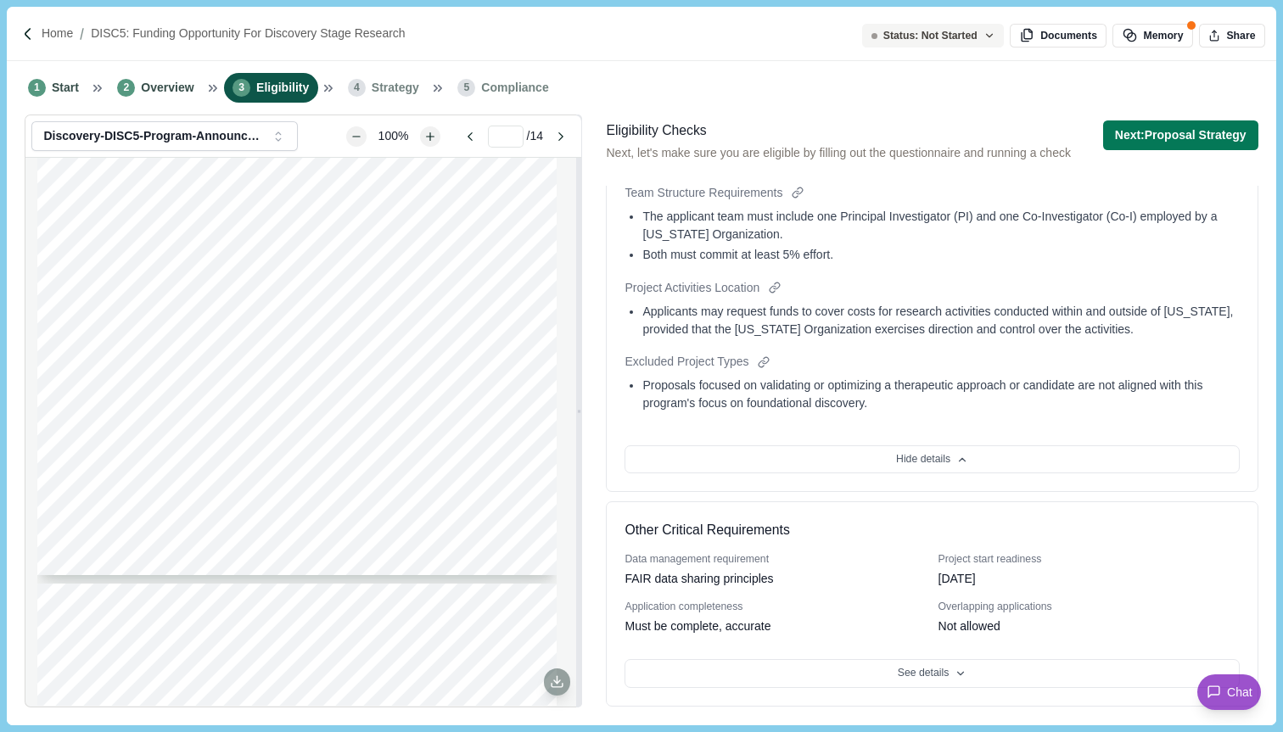
scroll to position [2334, 0]
click at [920, 685] on button "See details" at bounding box center [931, 673] width 614 height 29
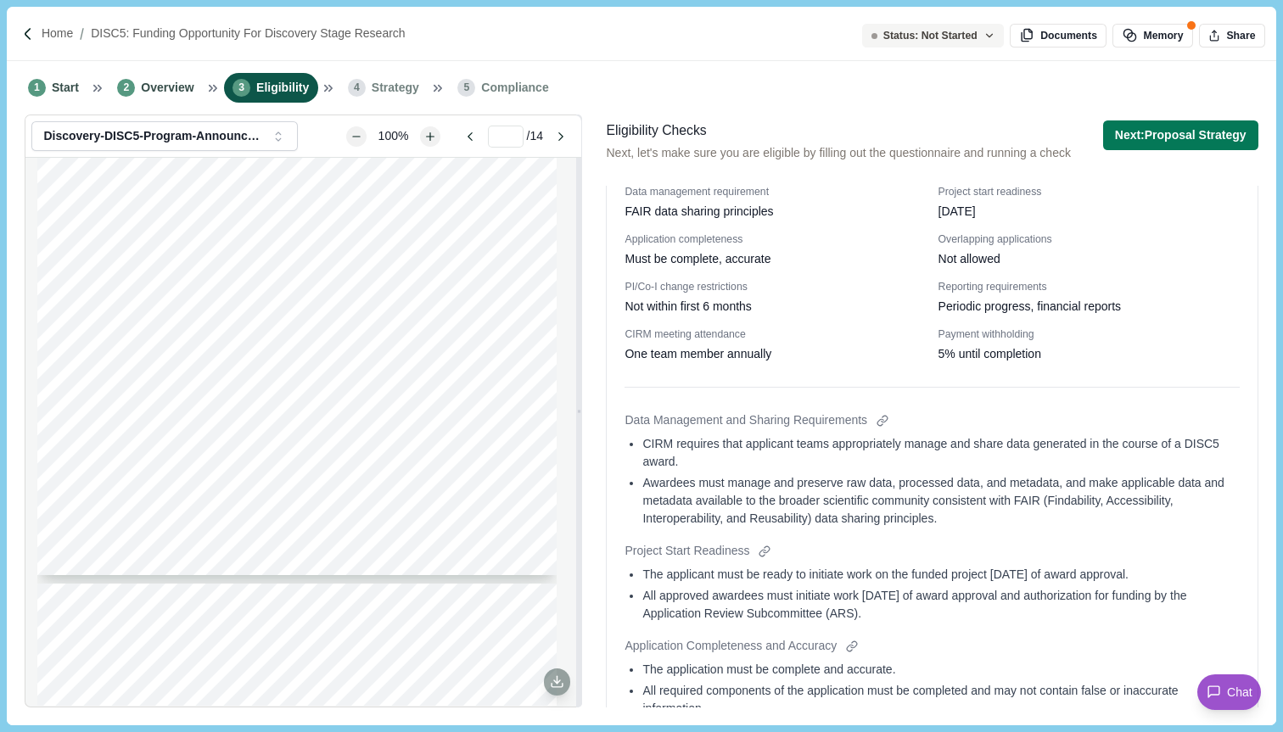
scroll to position [2638, 0]
click at [886, 428] on div at bounding box center [882, 419] width 18 height 18
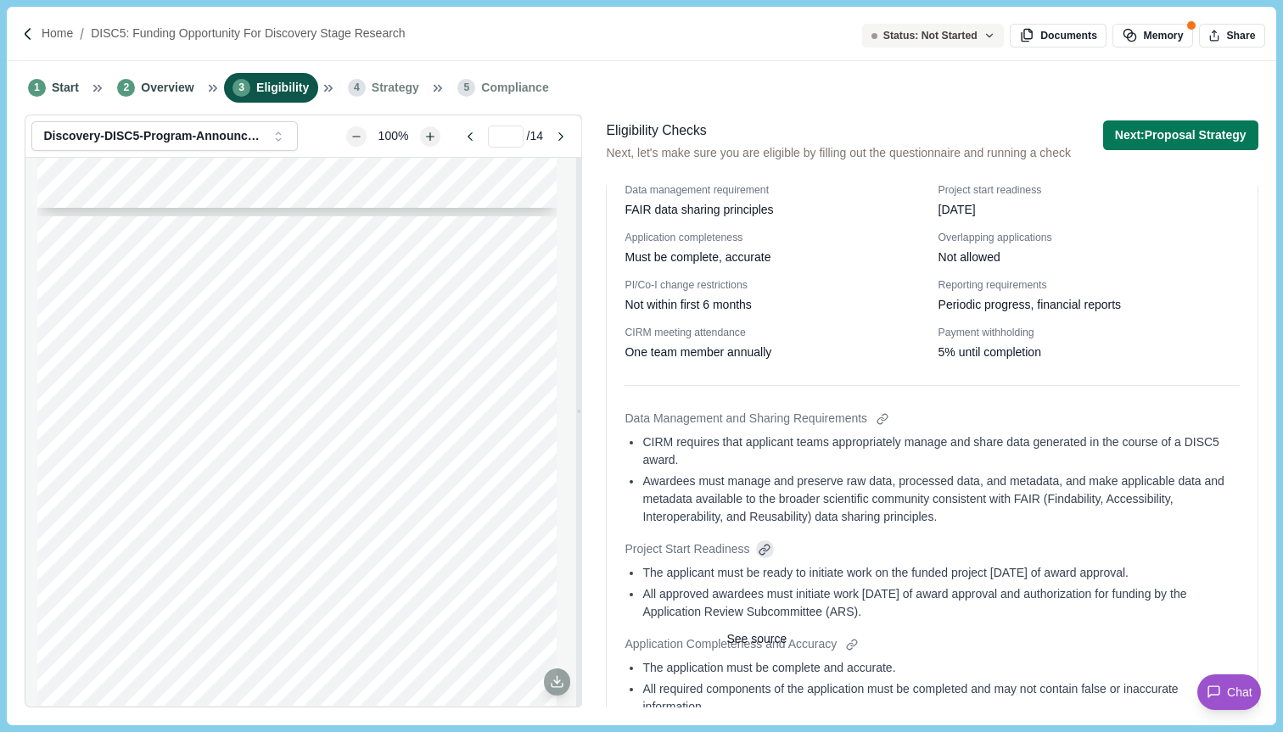
click at [769, 558] on div at bounding box center [765, 549] width 18 height 18
type input "*"
